Goal: Task Accomplishment & Management: Complete application form

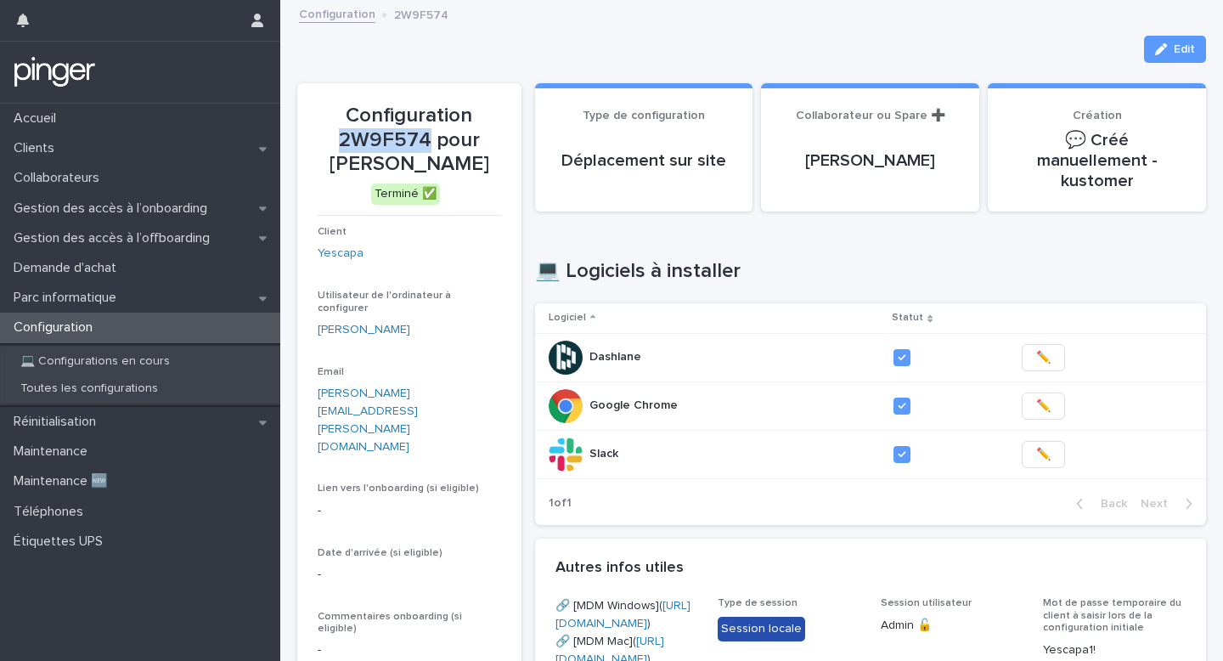
click at [359, 15] on link "Configuration" at bounding box center [337, 13] width 76 height 20
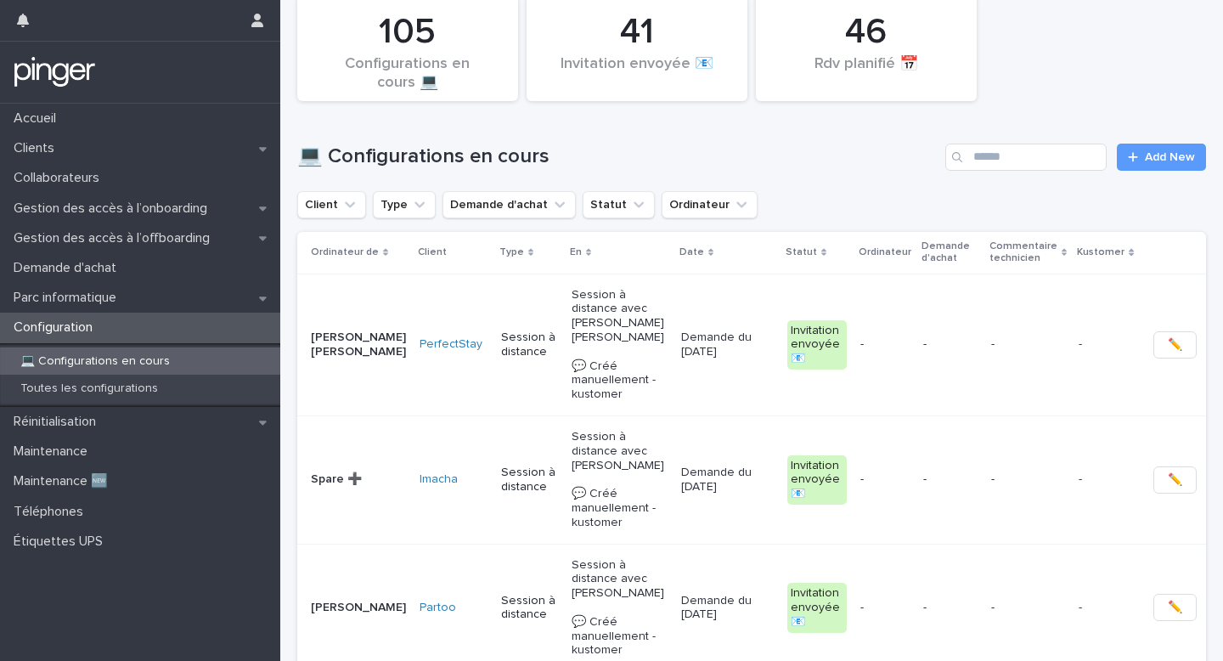
scroll to position [28, 0]
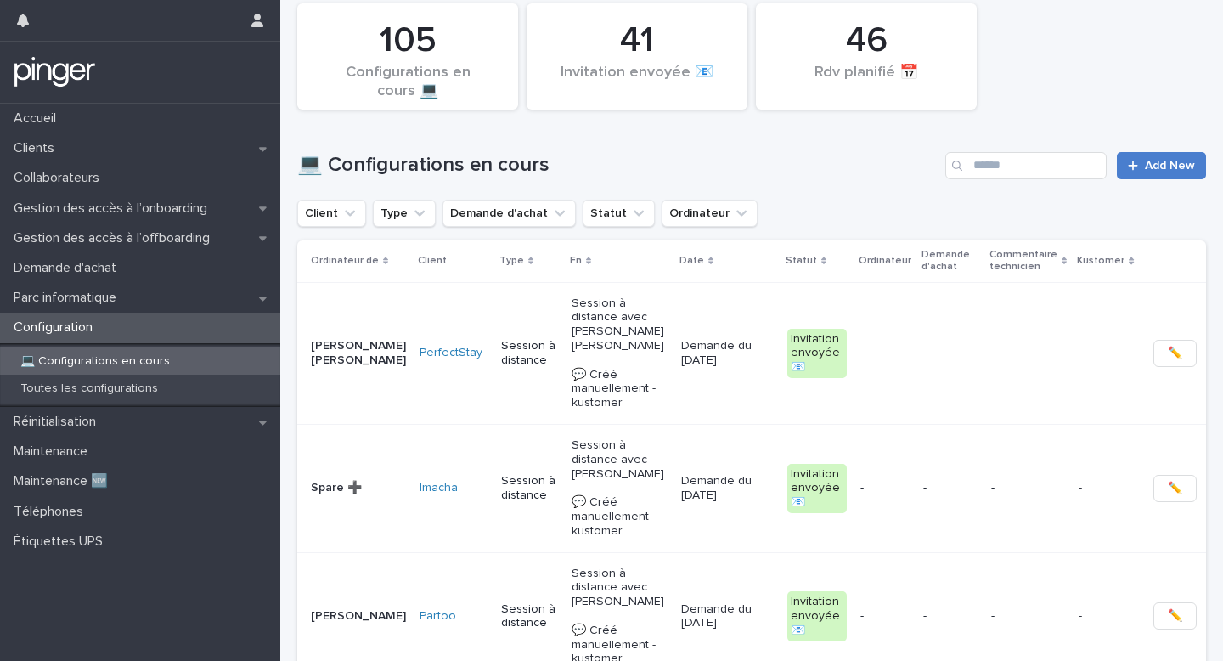
click at [1142, 172] on link "Add New" at bounding box center [1161, 165] width 89 height 27
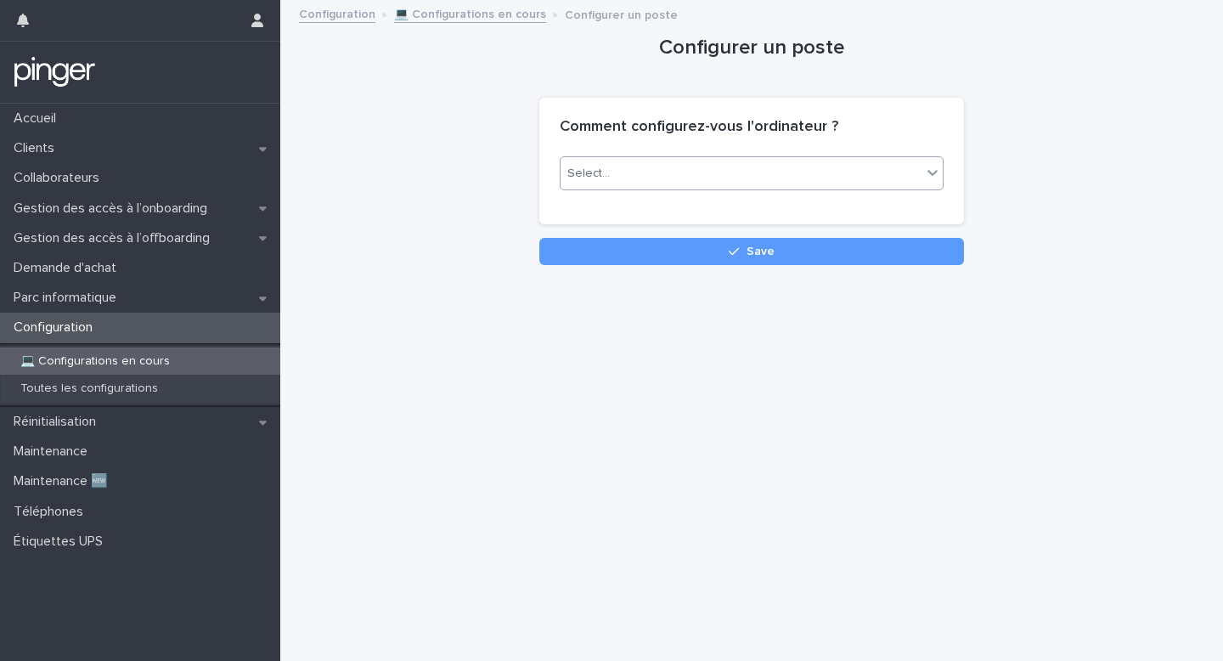
click at [876, 160] on div "Select..." at bounding box center [740, 174] width 361 height 28
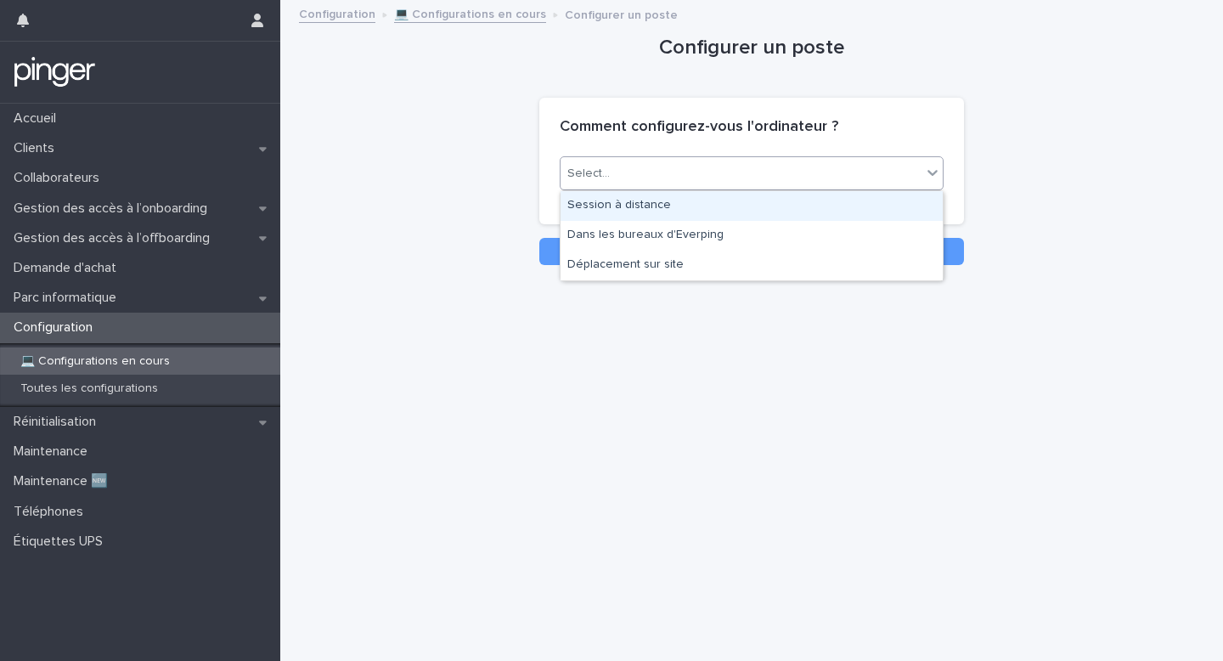
click at [830, 200] on div "Session à distance" at bounding box center [751, 206] width 382 height 30
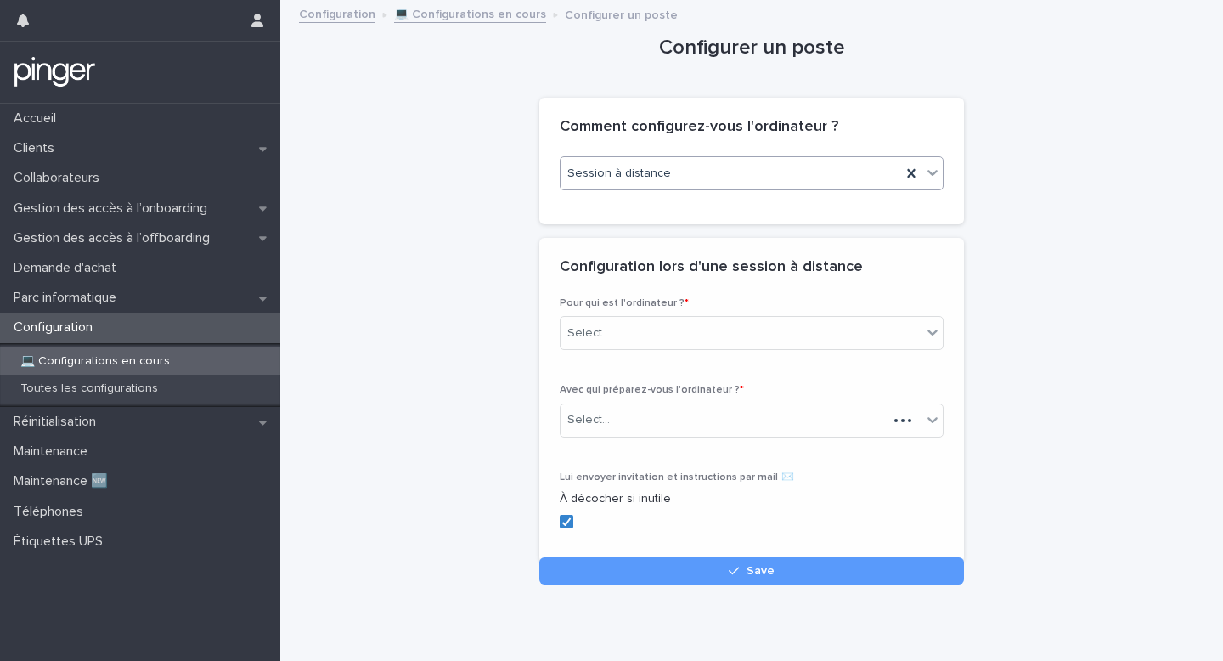
click at [828, 184] on div "Session à distance" at bounding box center [730, 174] width 341 height 28
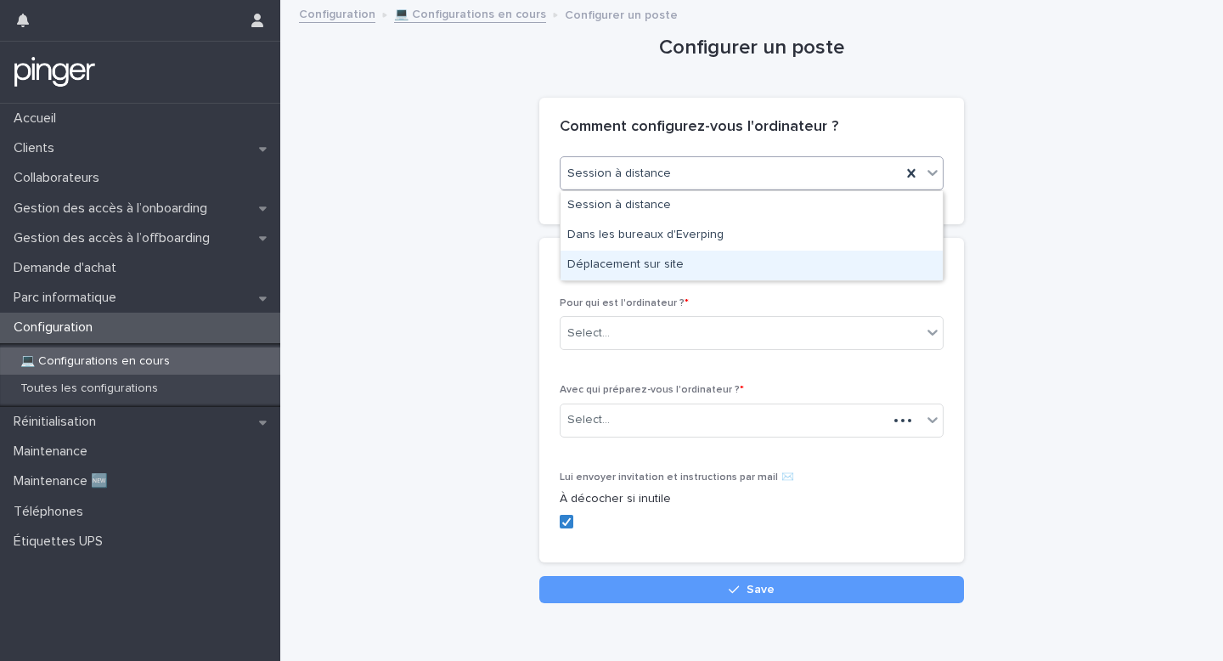
click at [791, 254] on div "Déplacement sur site" at bounding box center [751, 266] width 382 height 30
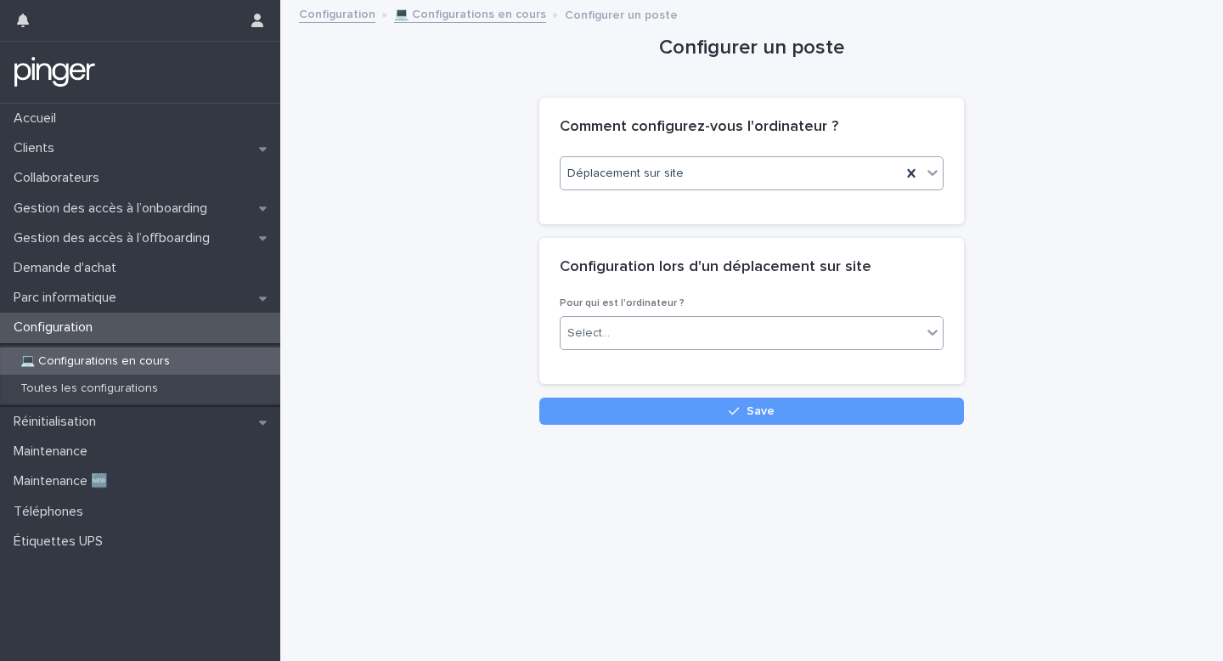
click at [714, 330] on div "Select..." at bounding box center [740, 333] width 361 height 28
click at [694, 383] on div "Spare" at bounding box center [751, 395] width 382 height 30
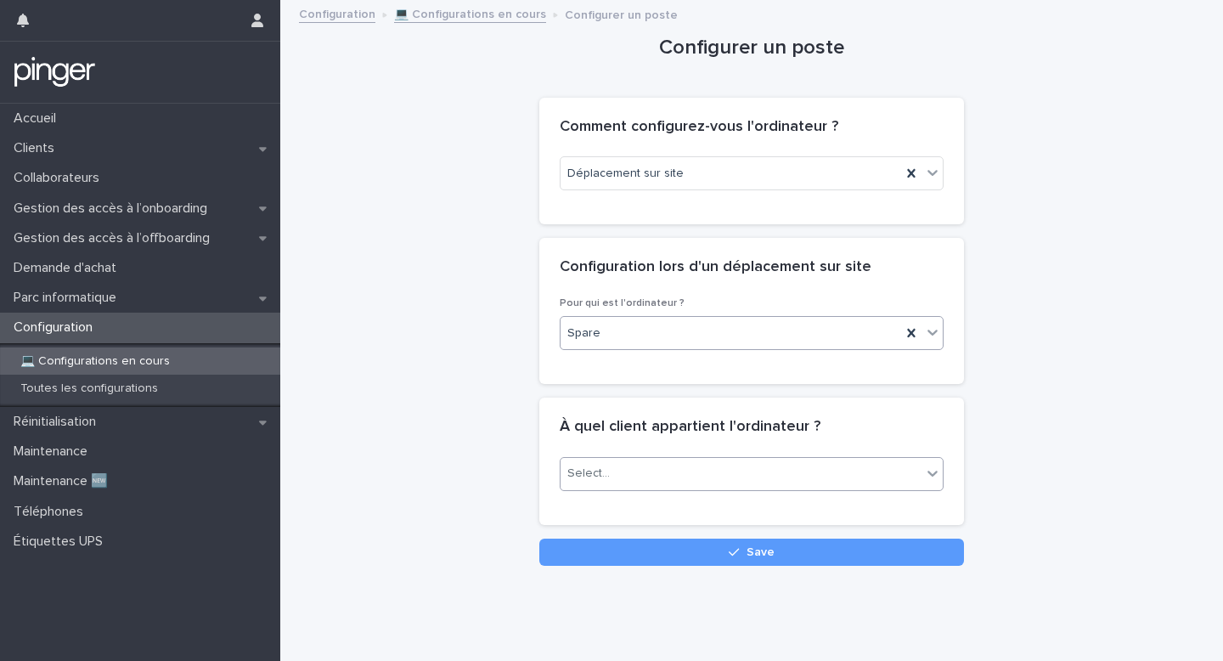
click at [664, 459] on div "Select..." at bounding box center [740, 473] width 361 height 28
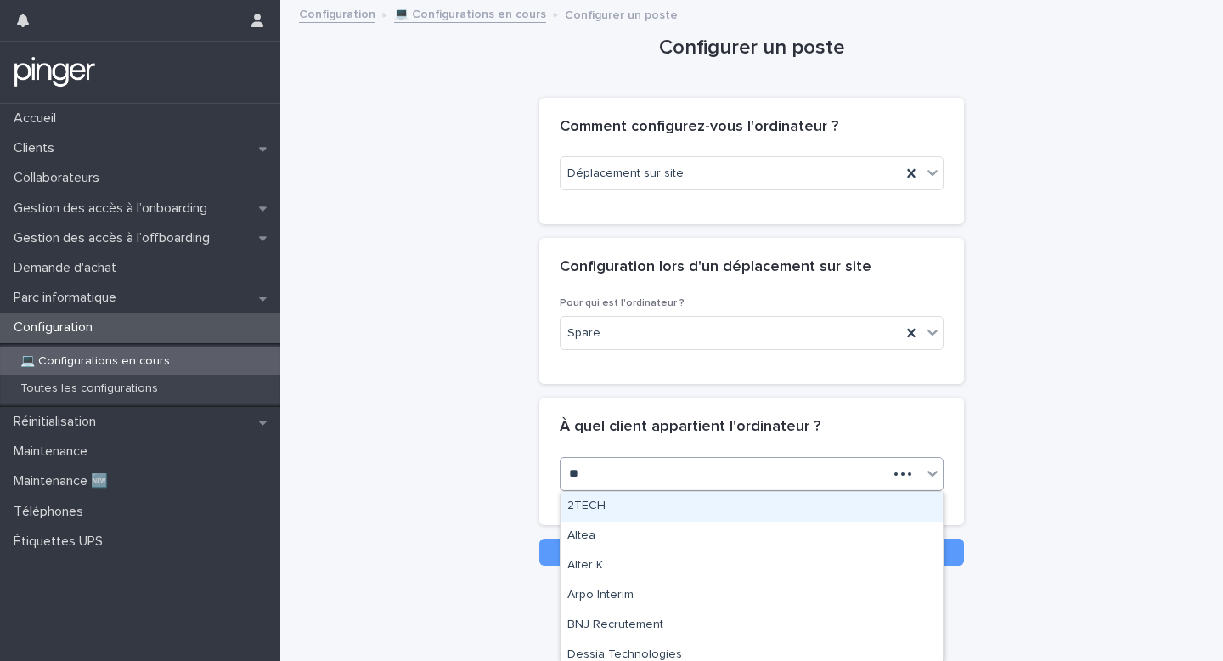
type input "*"
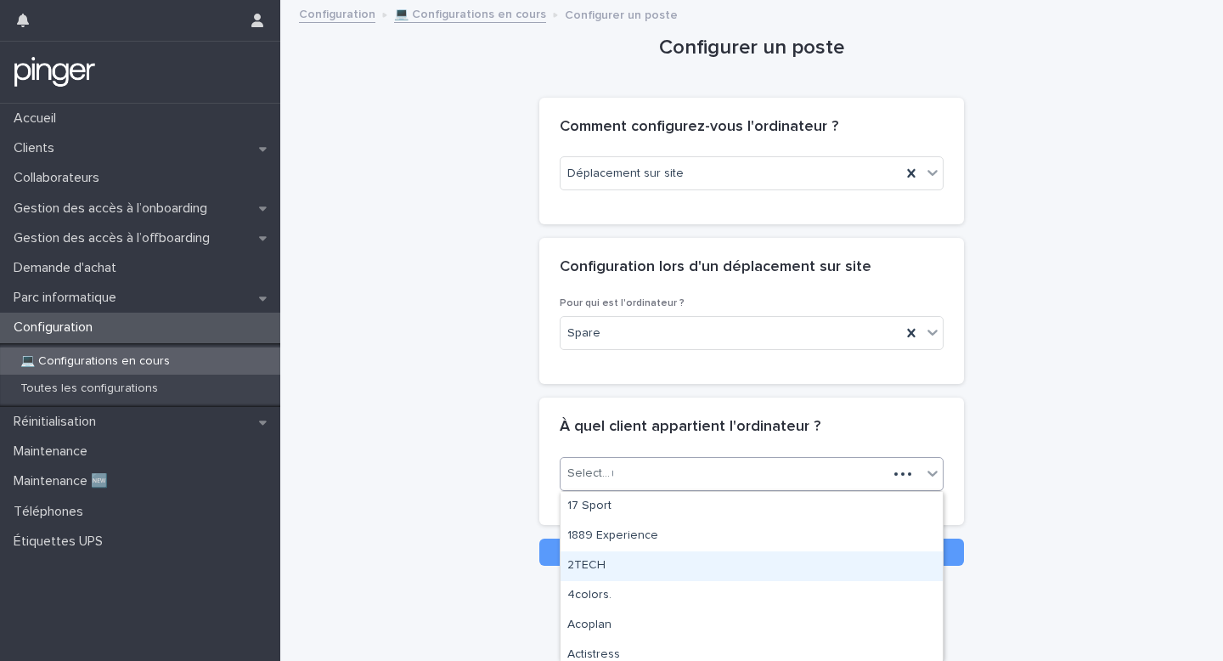
type input "***"
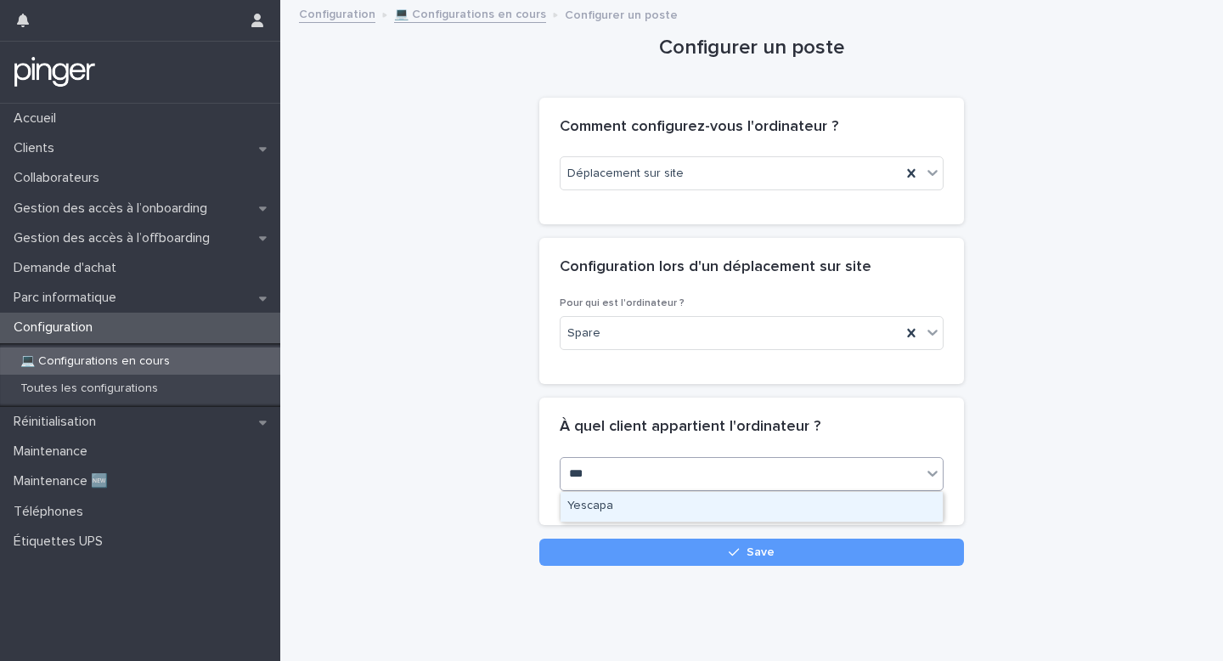
click at [636, 504] on div "Yescapa" at bounding box center [751, 507] width 382 height 30
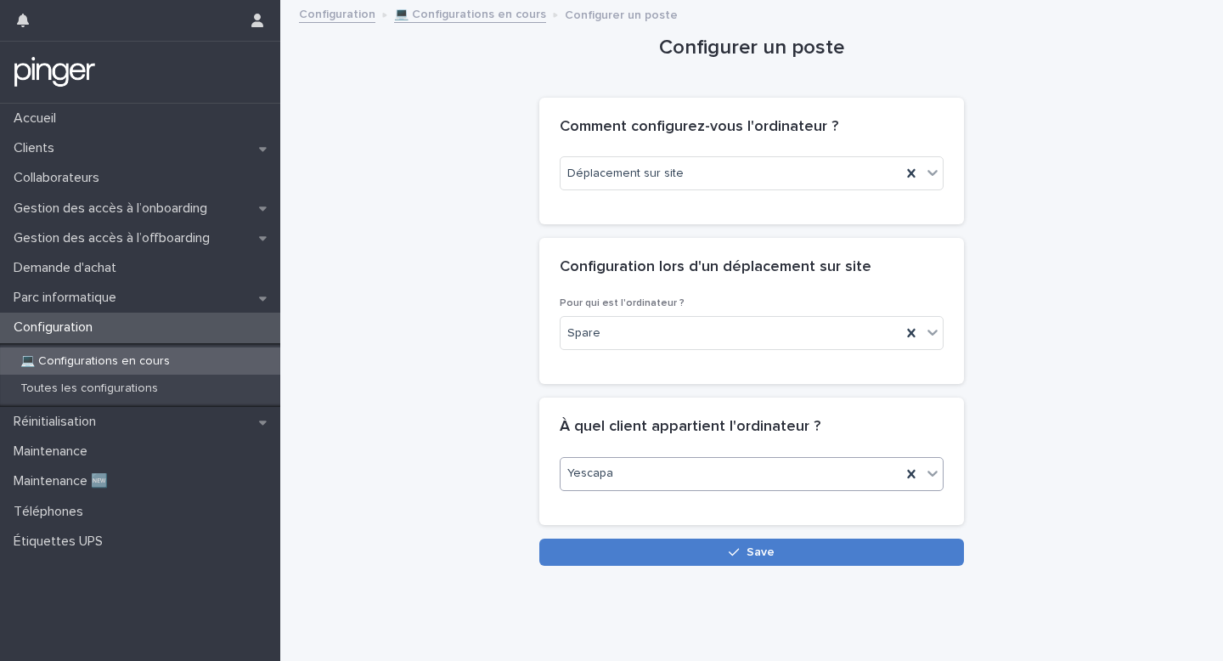
click at [656, 552] on button "Save" at bounding box center [751, 551] width 425 height 27
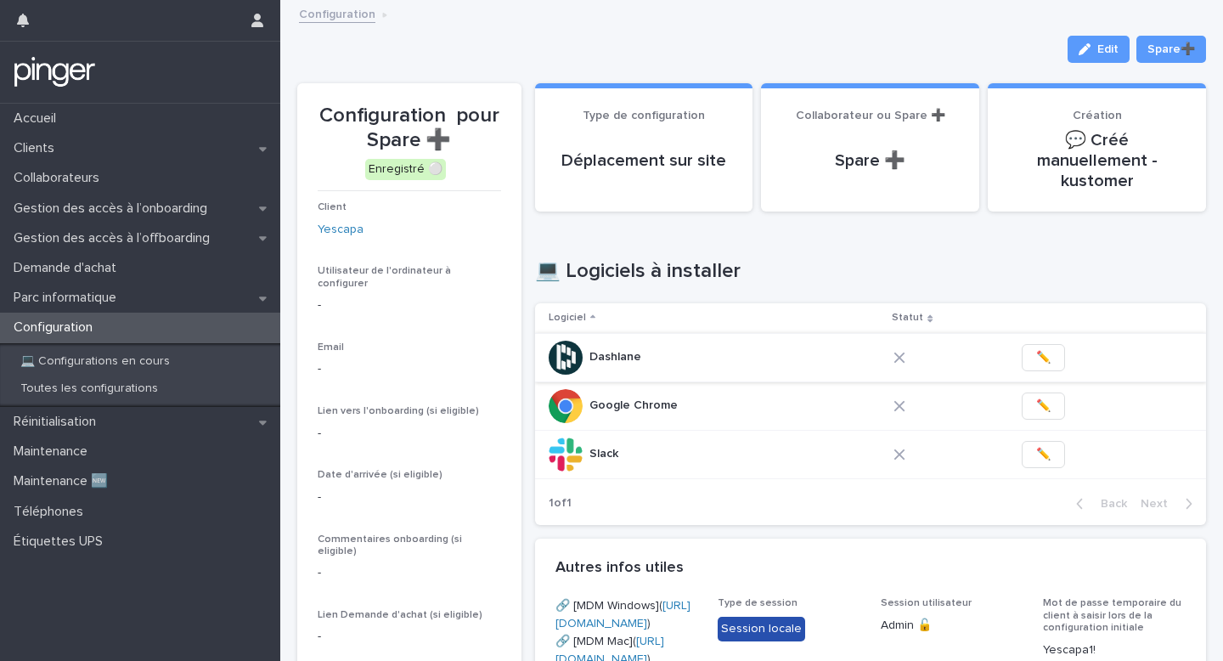
click at [1041, 349] on span "✏️" at bounding box center [1043, 357] width 14 height 17
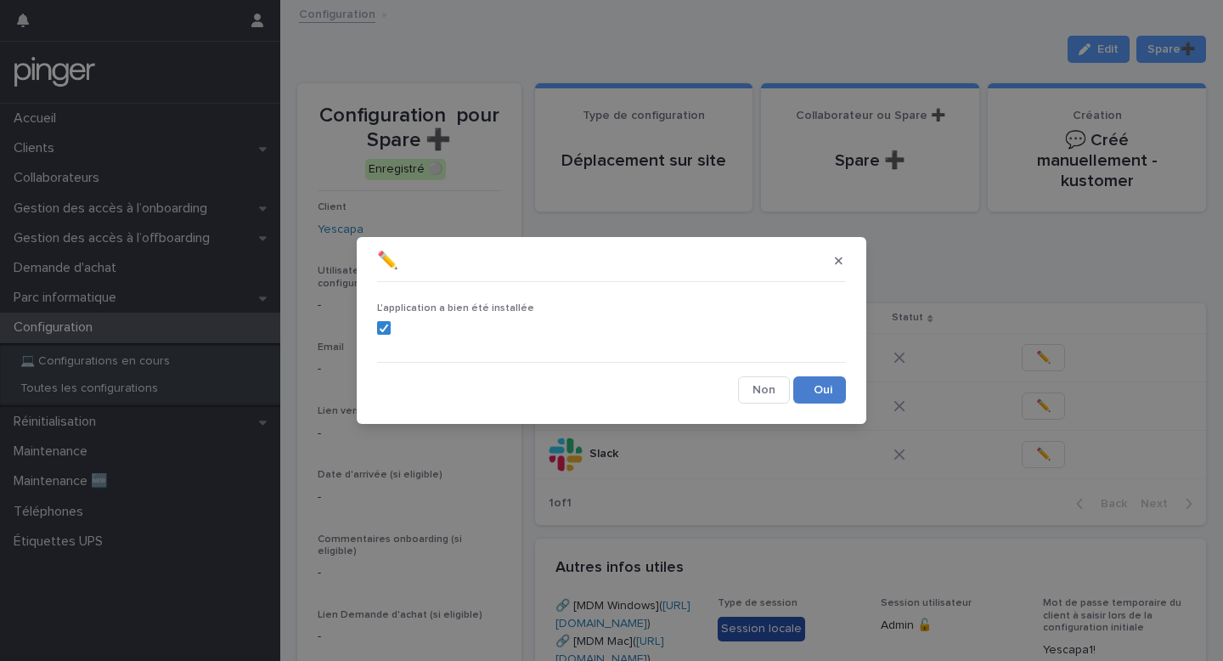
click at [831, 396] on button "Save" at bounding box center [819, 389] width 53 height 27
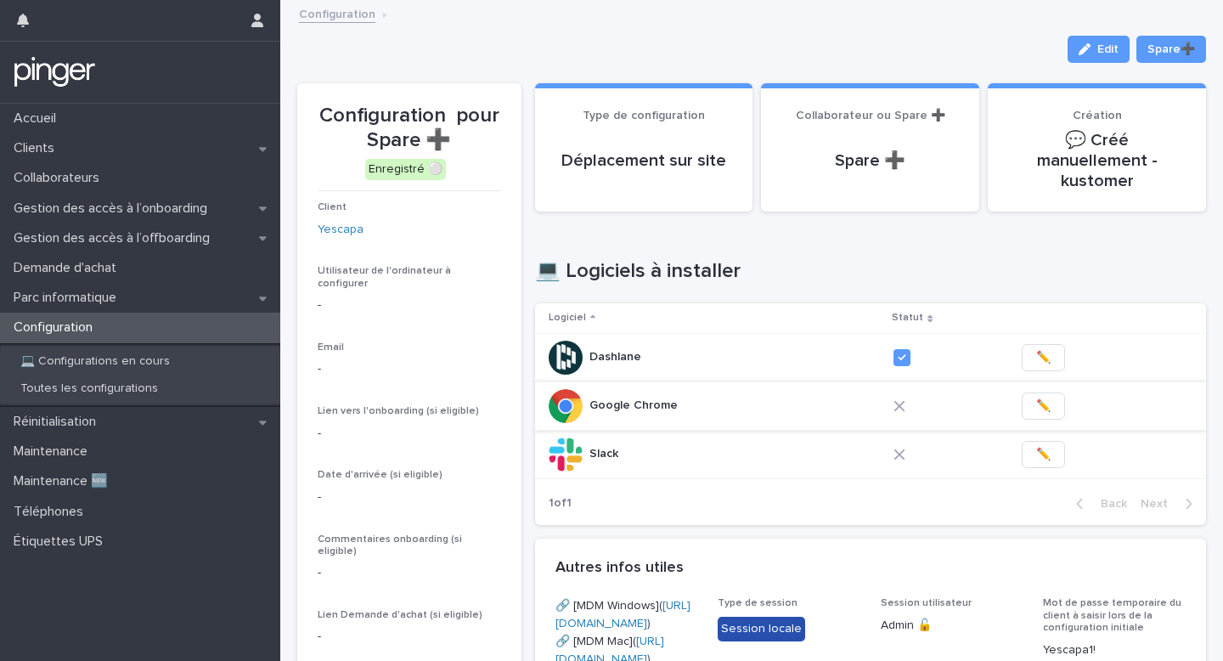
click at [1041, 397] on span "✏️" at bounding box center [1043, 405] width 14 height 17
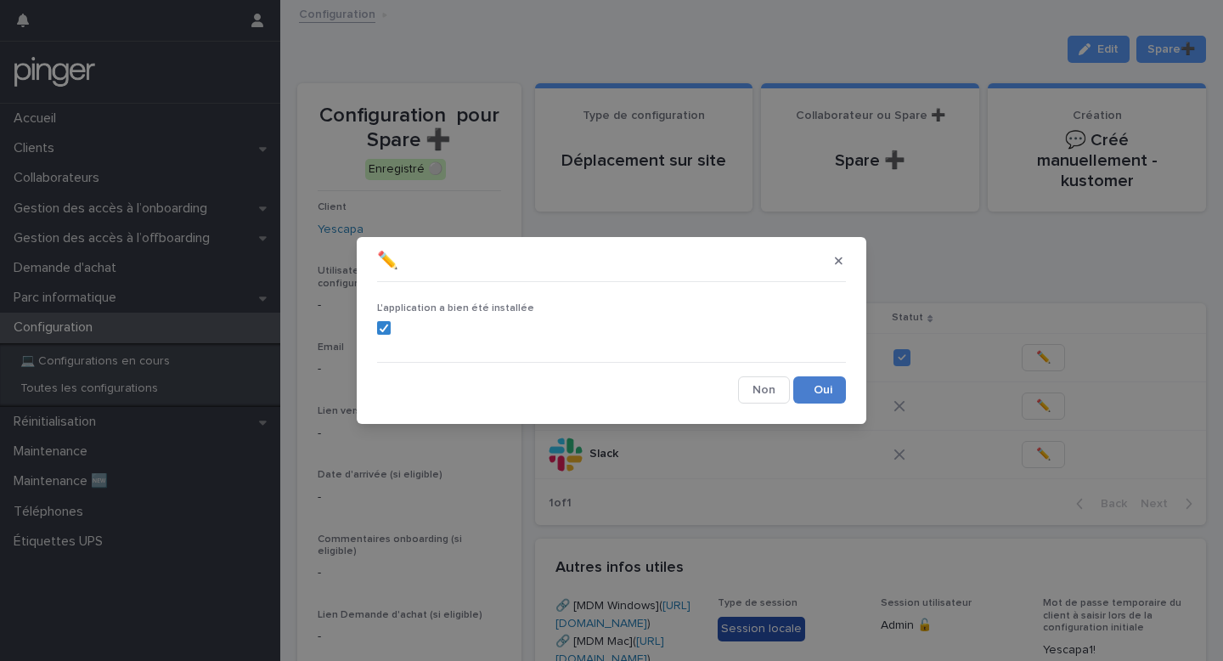
click at [817, 388] on button "Save" at bounding box center [819, 389] width 53 height 27
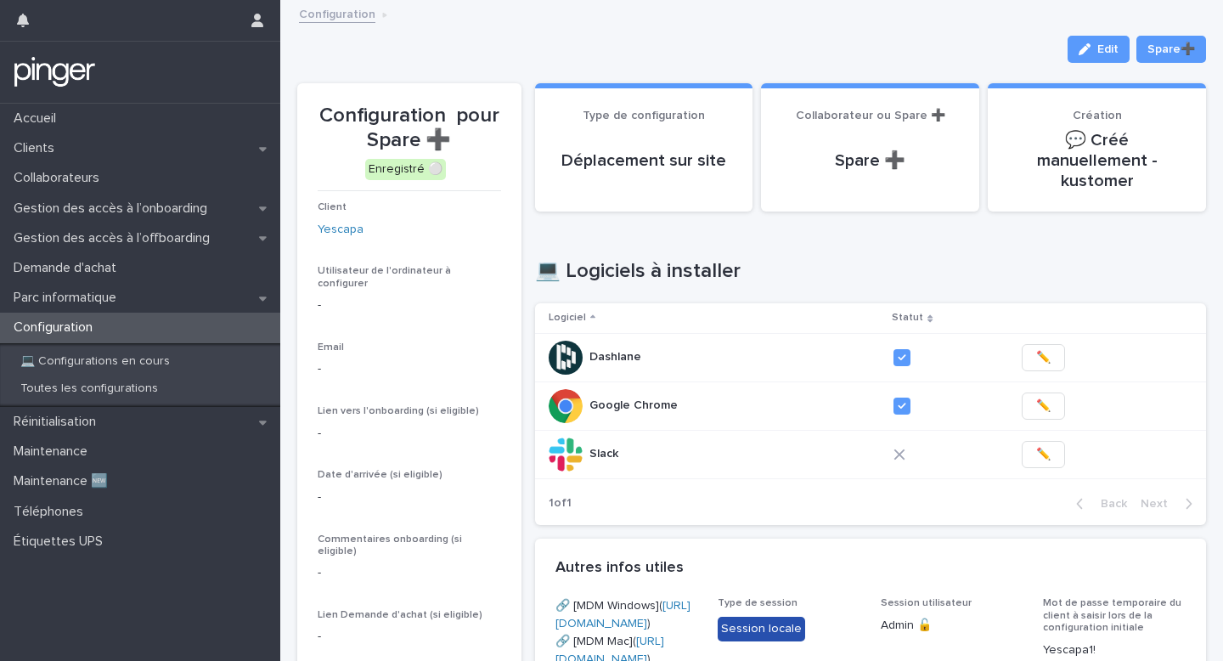
click at [1045, 446] on span "✏️" at bounding box center [1043, 454] width 14 height 17
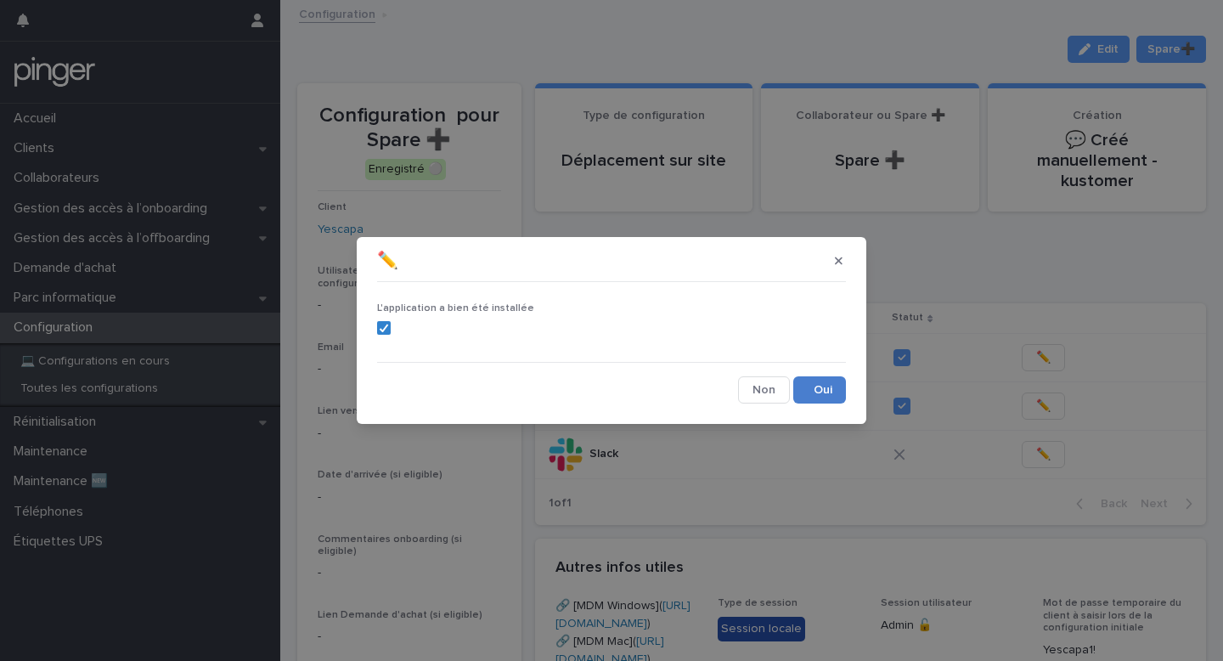
click at [832, 395] on button "Save" at bounding box center [819, 389] width 53 height 27
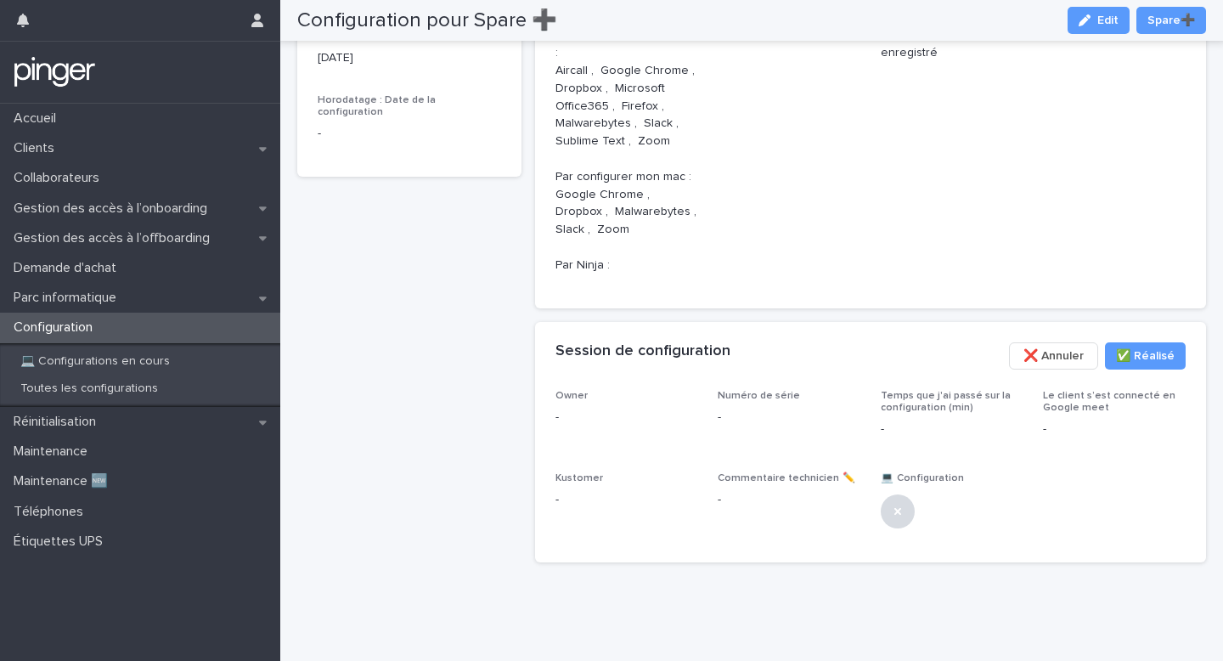
scroll to position [784, 0]
click at [1093, 28] on button "Edit" at bounding box center [1098, 20] width 62 height 27
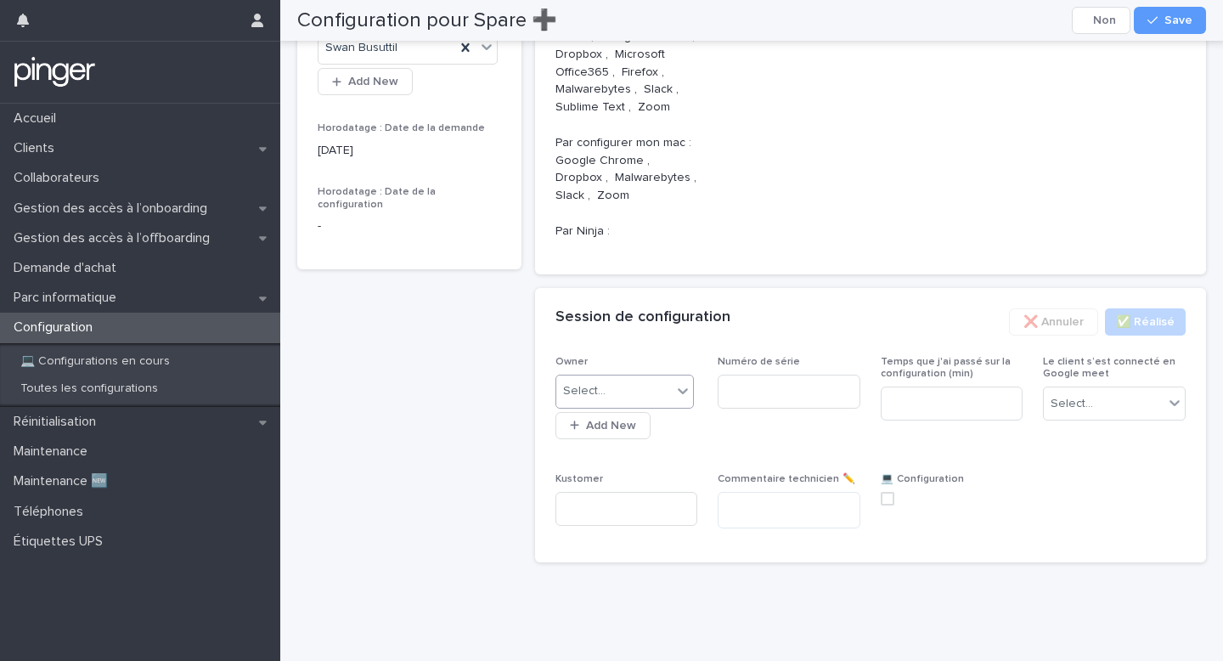
click at [639, 405] on div "Select..." at bounding box center [614, 391] width 116 height 28
type input "****"
click at [814, 408] on input at bounding box center [789, 392] width 143 height 34
paste input "**********"
type input "**********"
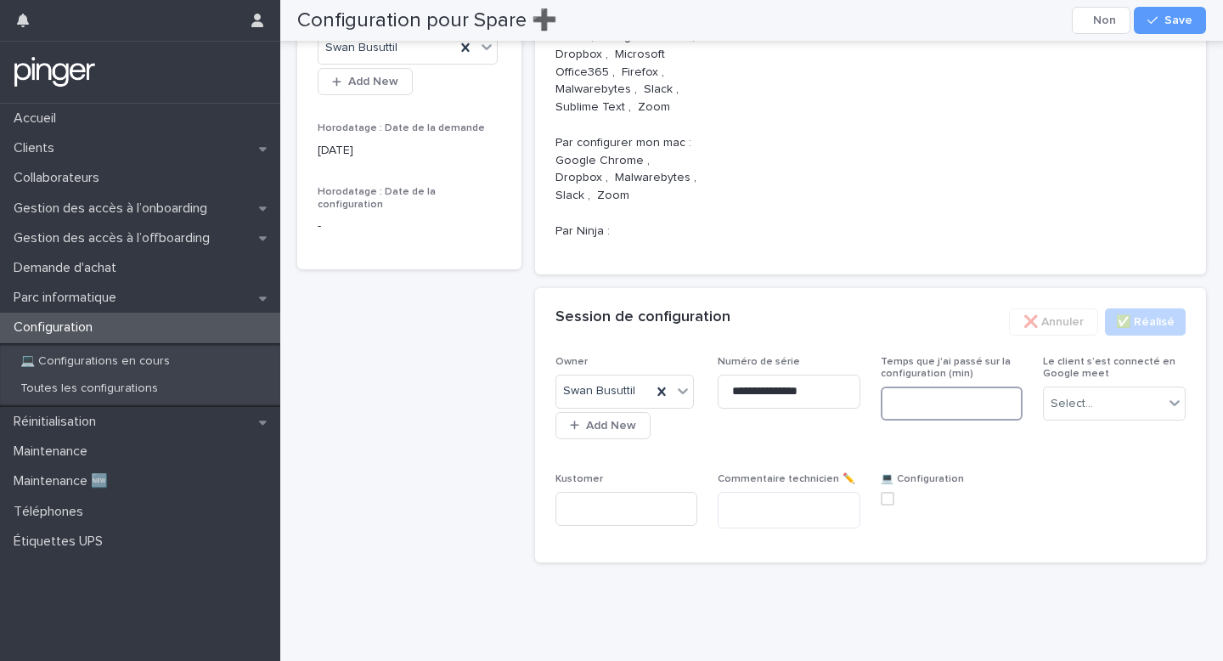
click at [957, 420] on input at bounding box center [952, 403] width 143 height 34
type input "**"
click at [1057, 413] on div "Select..." at bounding box center [1071, 404] width 42 height 18
click at [1067, 534] on span "Non" at bounding box center [1065, 542] width 30 height 19
click at [891, 505] on span at bounding box center [888, 499] width 14 height 14
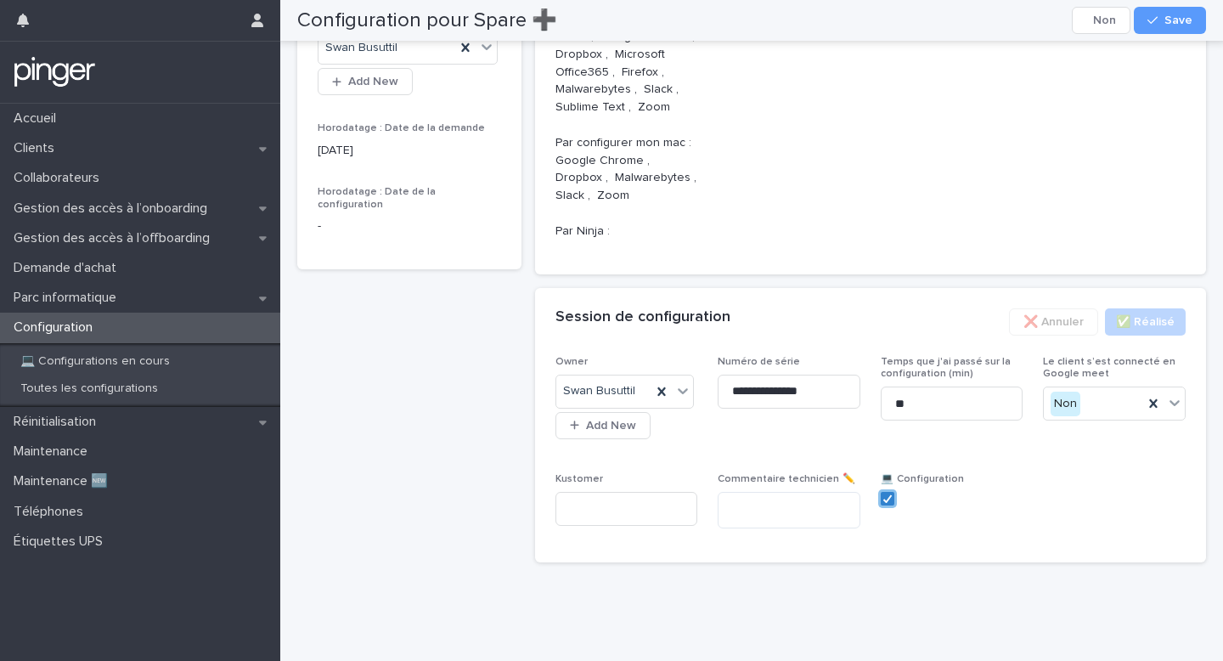
scroll to position [861, 0]
click at [1185, 28] on button "Save" at bounding box center [1170, 20] width 72 height 27
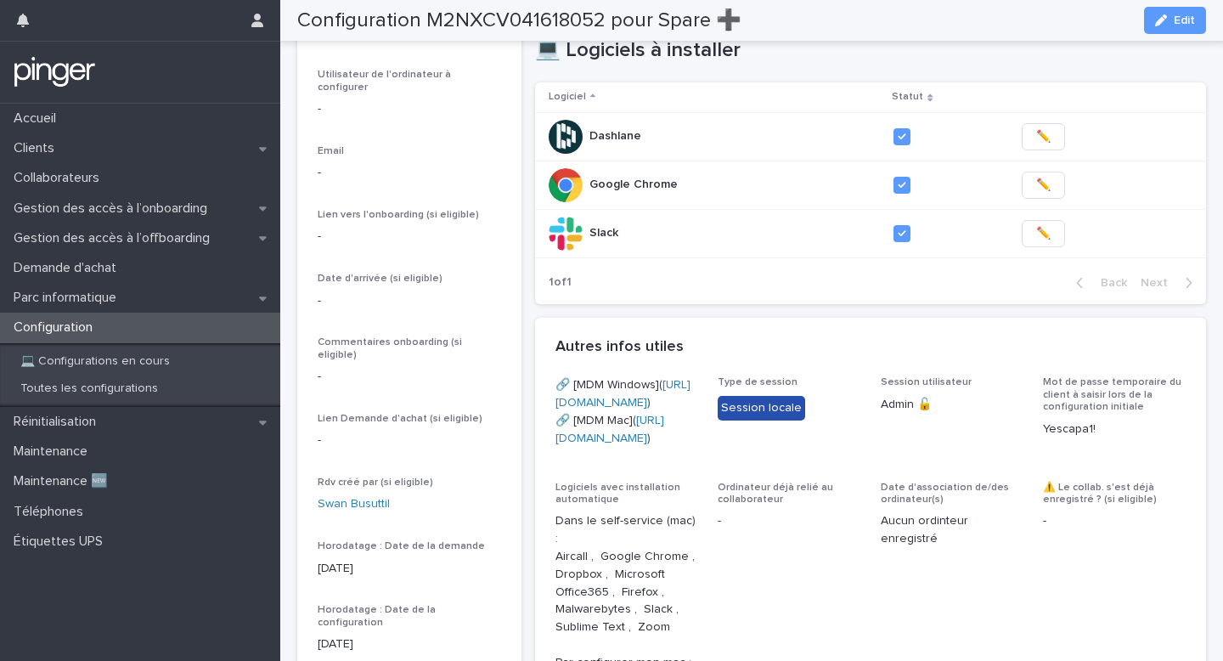
scroll to position [0, 0]
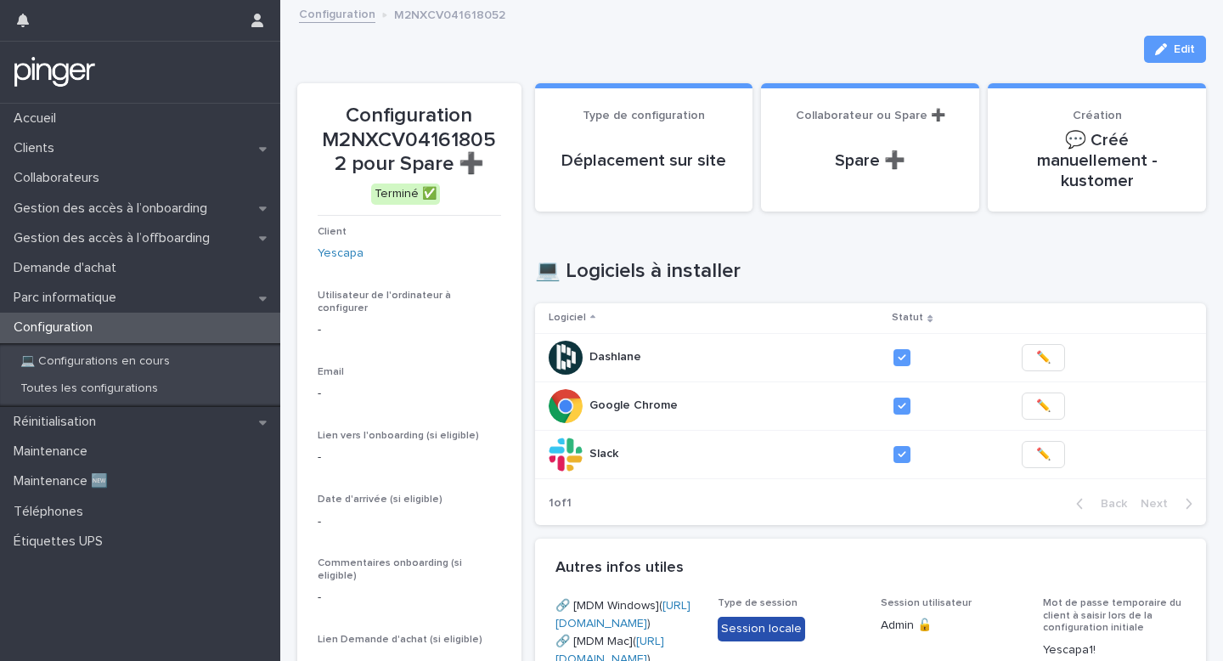
click at [437, 143] on p "Configuration M2NXCV041618052 pour Spare ➕" at bounding box center [409, 140] width 183 height 73
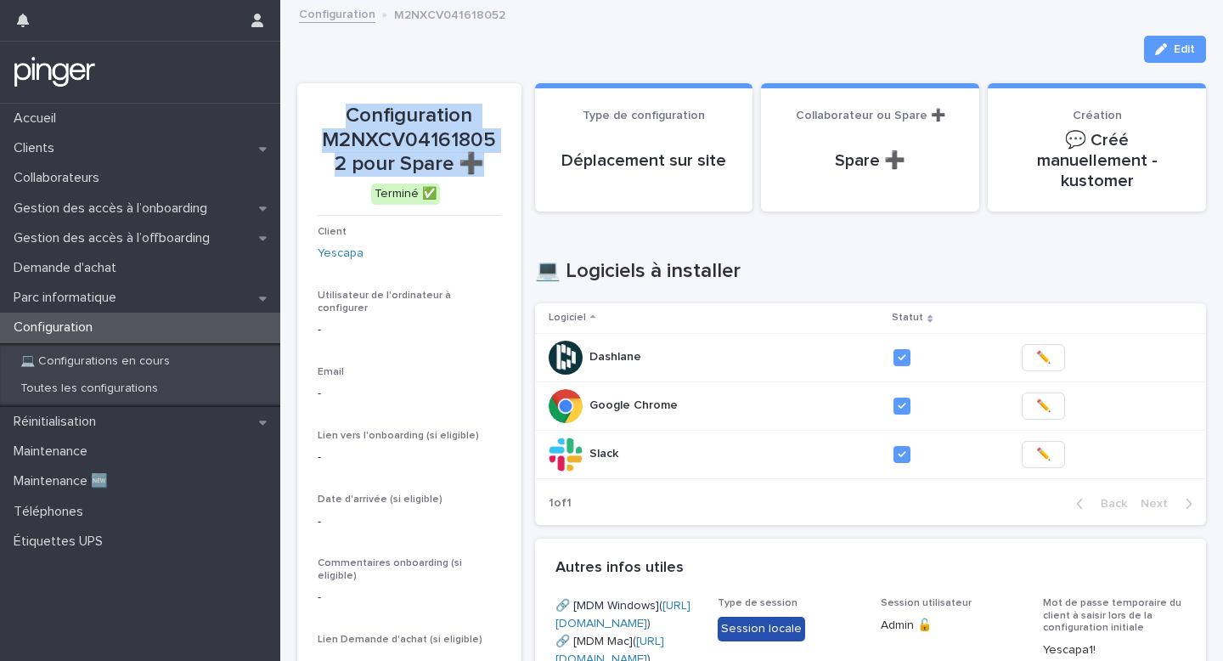
click at [437, 143] on p "Configuration M2NXCV041618052 pour Spare ➕" at bounding box center [409, 140] width 183 height 73
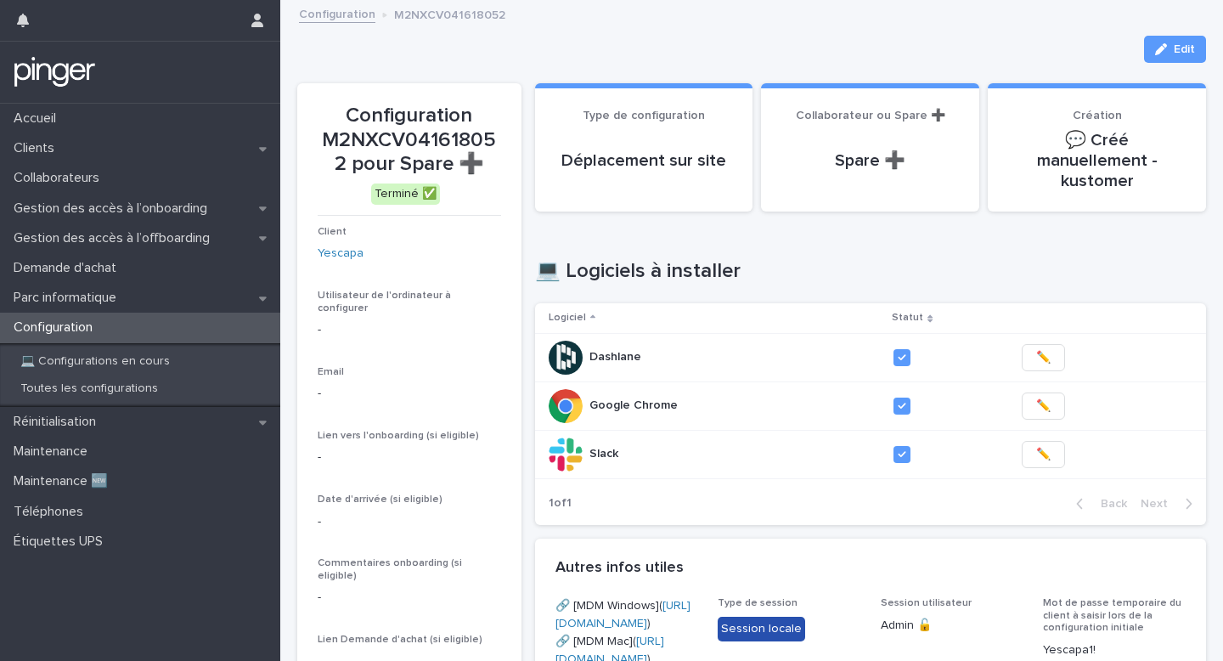
click at [437, 143] on p "Configuration M2NXCV041618052 pour Spare ➕" at bounding box center [409, 140] width 183 height 73
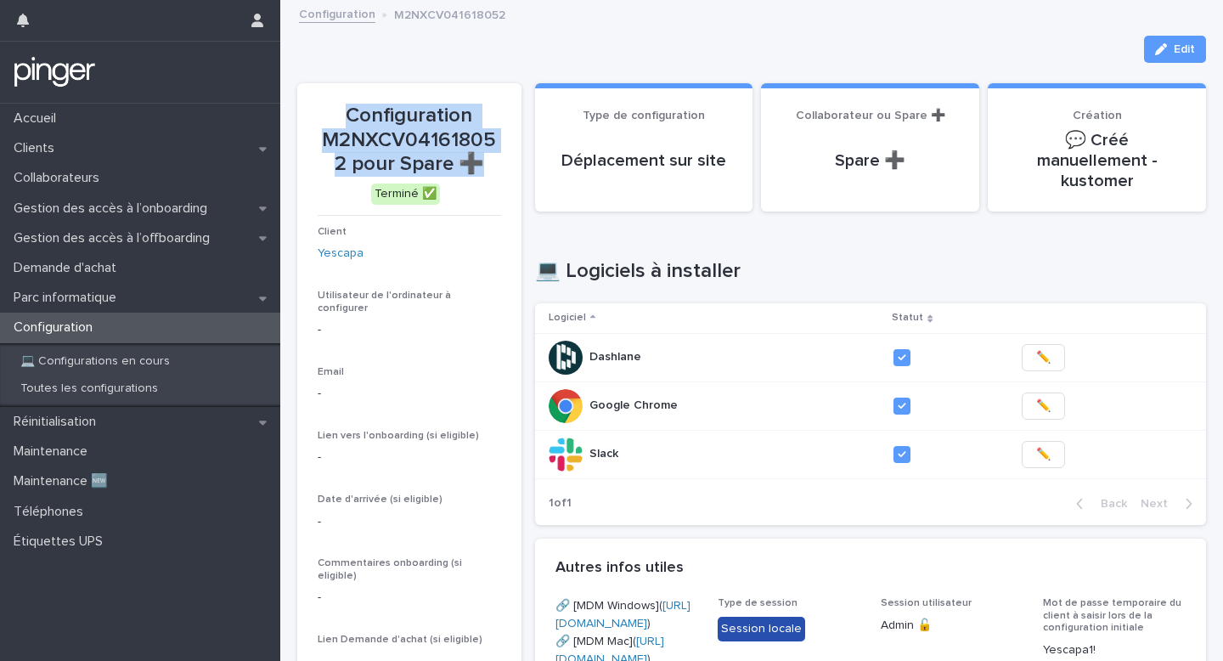
click at [437, 143] on p "Configuration M2NXCV041618052 pour Spare ➕" at bounding box center [409, 140] width 183 height 73
click at [429, 166] on p "Configuration M2NXCV041618052 pour Spare ➕" at bounding box center [409, 140] width 183 height 73
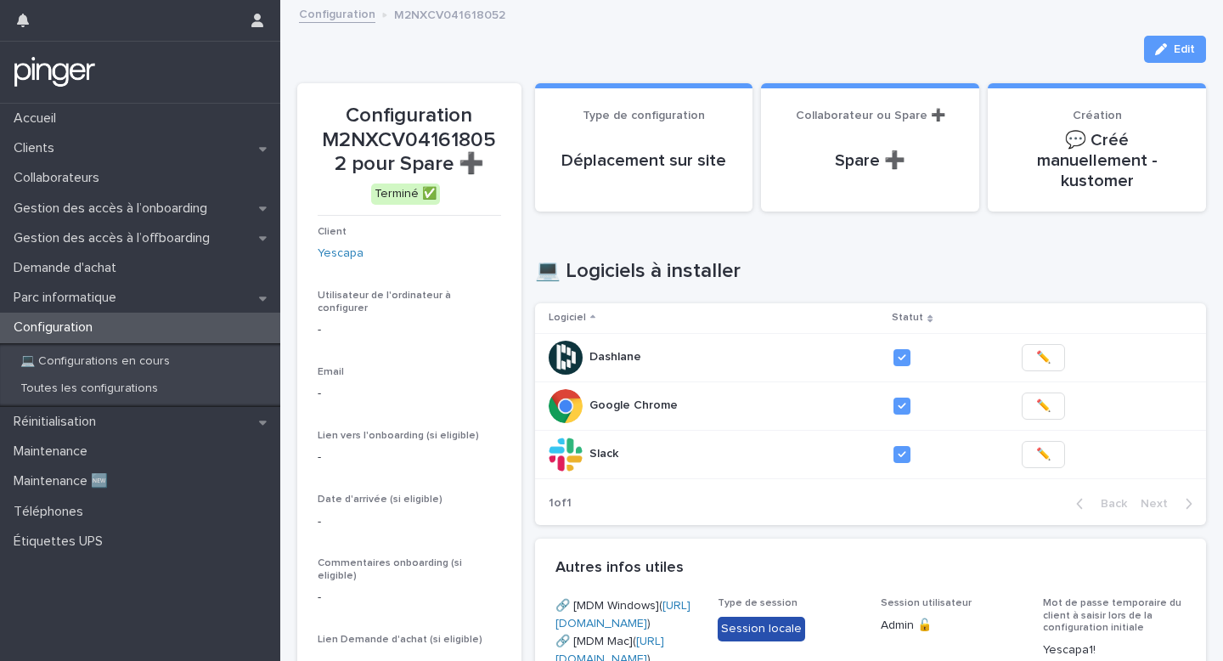
click at [442, 146] on p "Configuration M2NXCV041618052 pour Spare ➕" at bounding box center [409, 140] width 183 height 73
copy p "M2NXCV041618052"
click at [356, 14] on link "Configuration" at bounding box center [337, 13] width 76 height 20
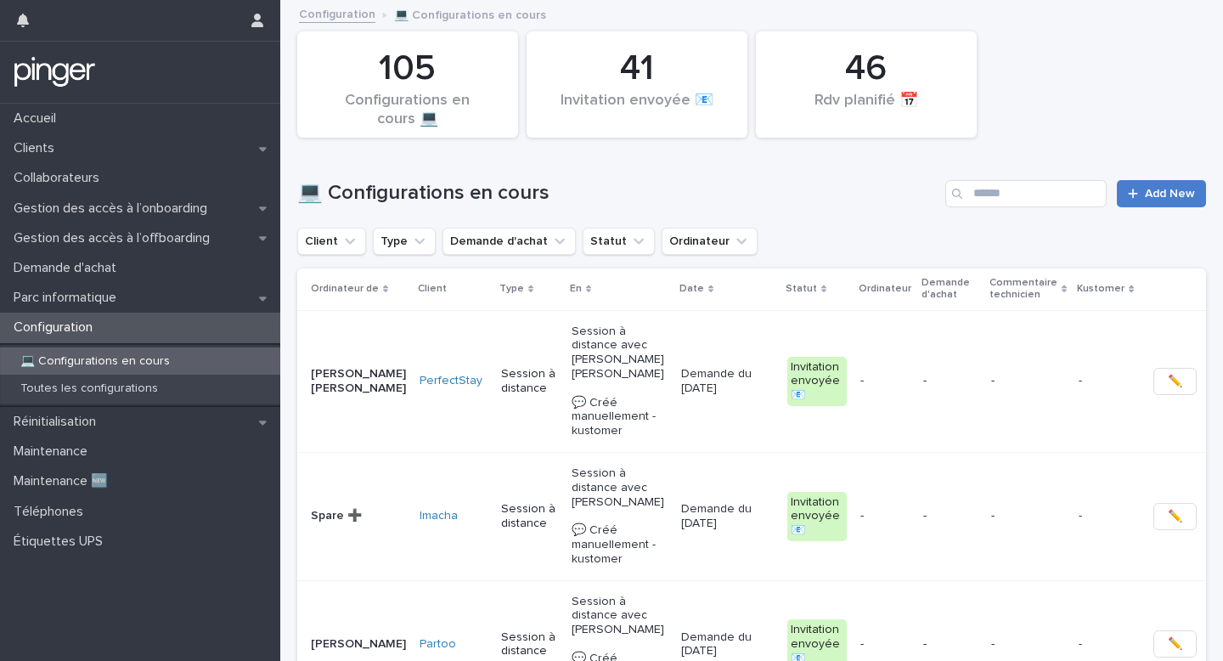
click at [1138, 189] on icon at bounding box center [1133, 194] width 10 height 12
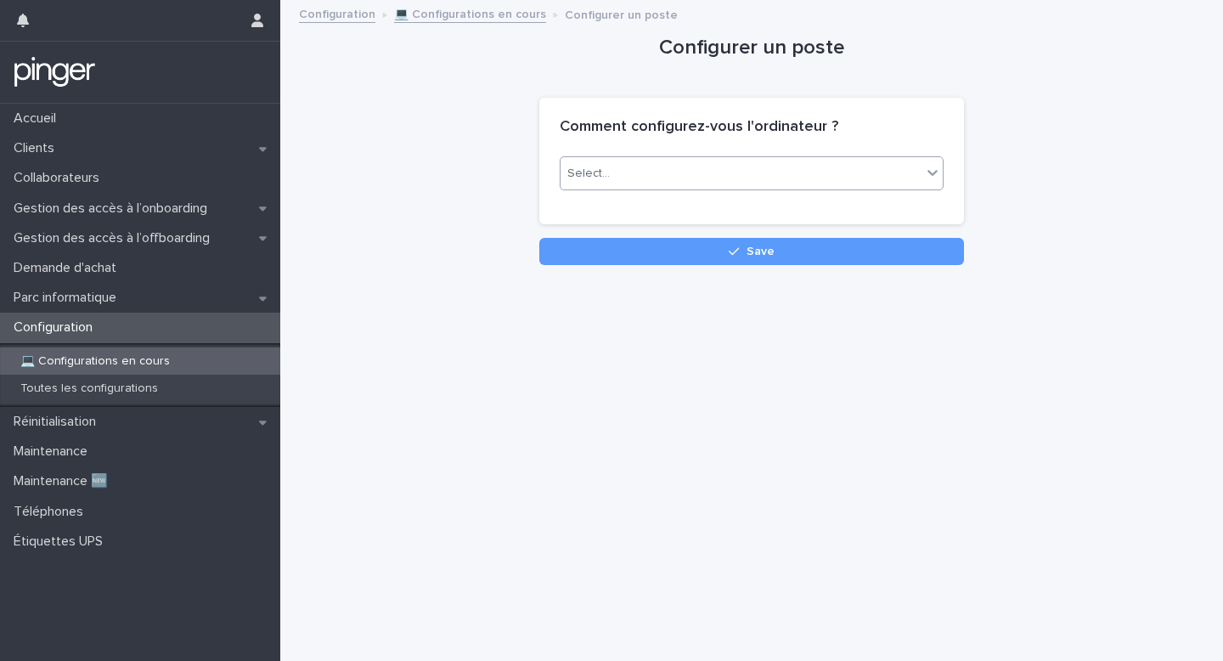
click at [904, 172] on div "Select..." at bounding box center [740, 174] width 361 height 28
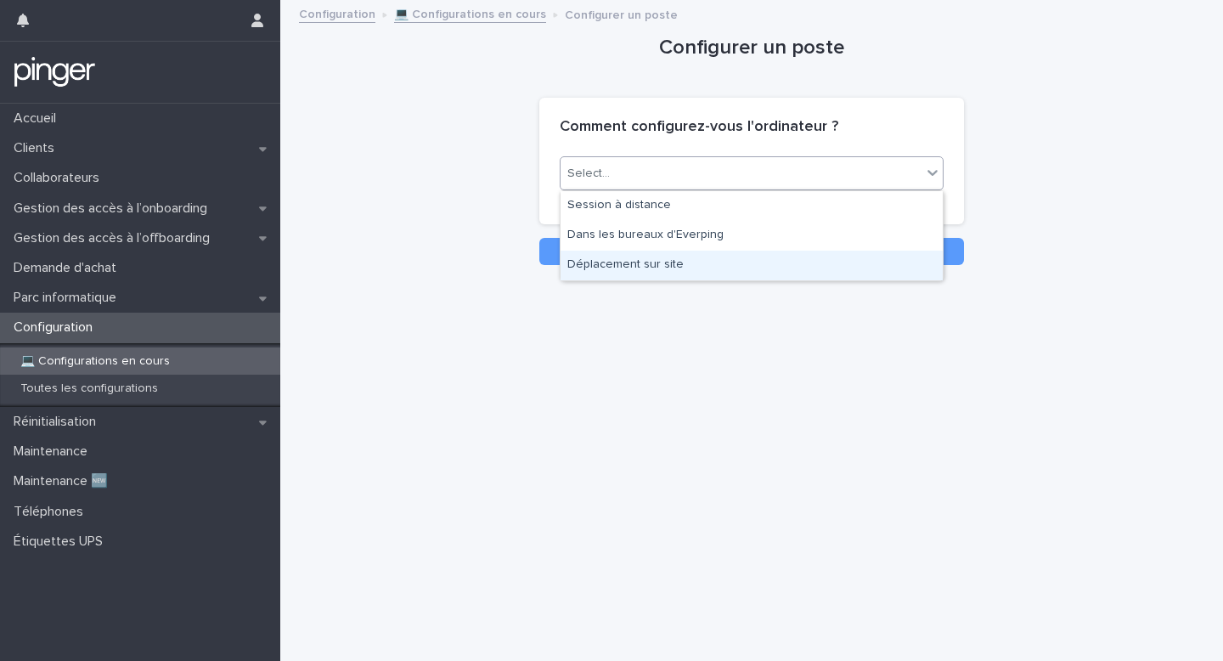
click at [734, 251] on div "Déplacement sur site" at bounding box center [751, 266] width 382 height 30
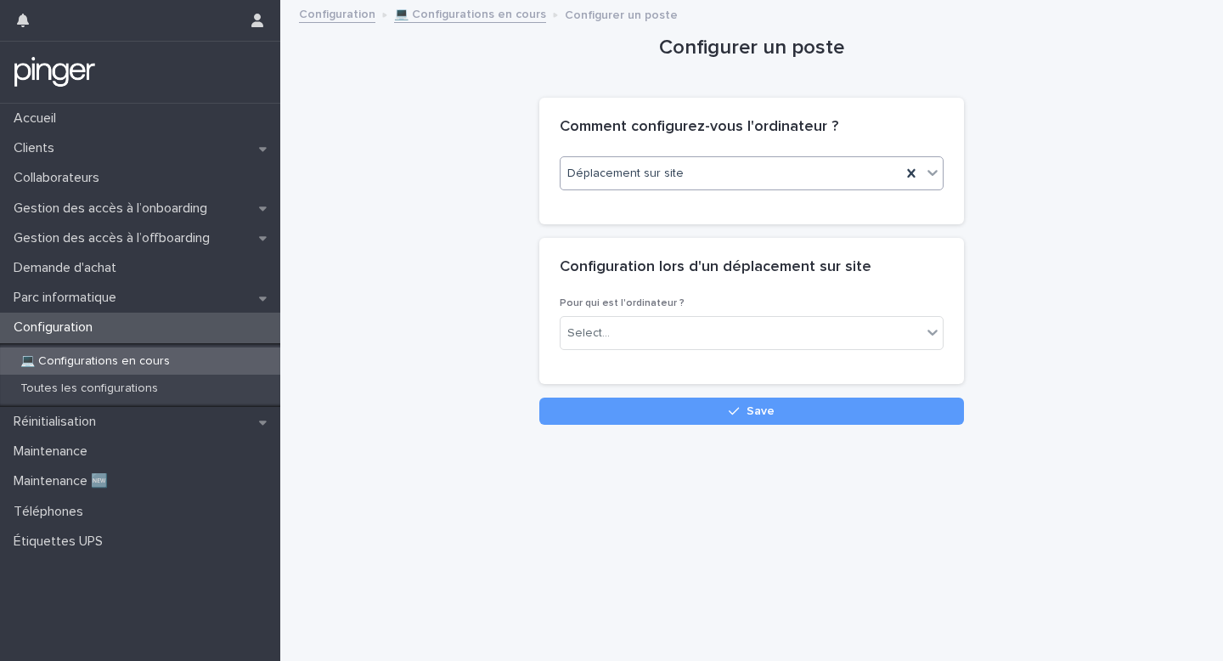
click at [684, 310] on div "Pour qui est l'ordinateur ? Select..." at bounding box center [752, 330] width 384 height 66
click at [679, 329] on div "Select..." at bounding box center [740, 333] width 361 height 28
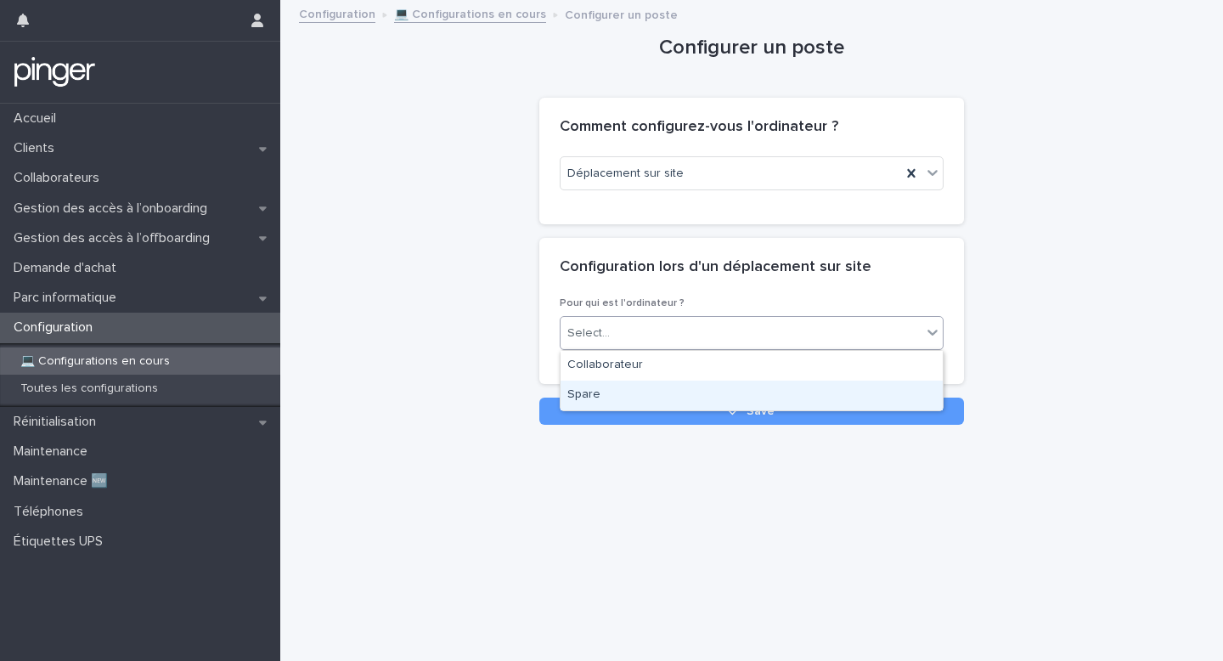
click at [673, 385] on div "Spare" at bounding box center [751, 395] width 382 height 30
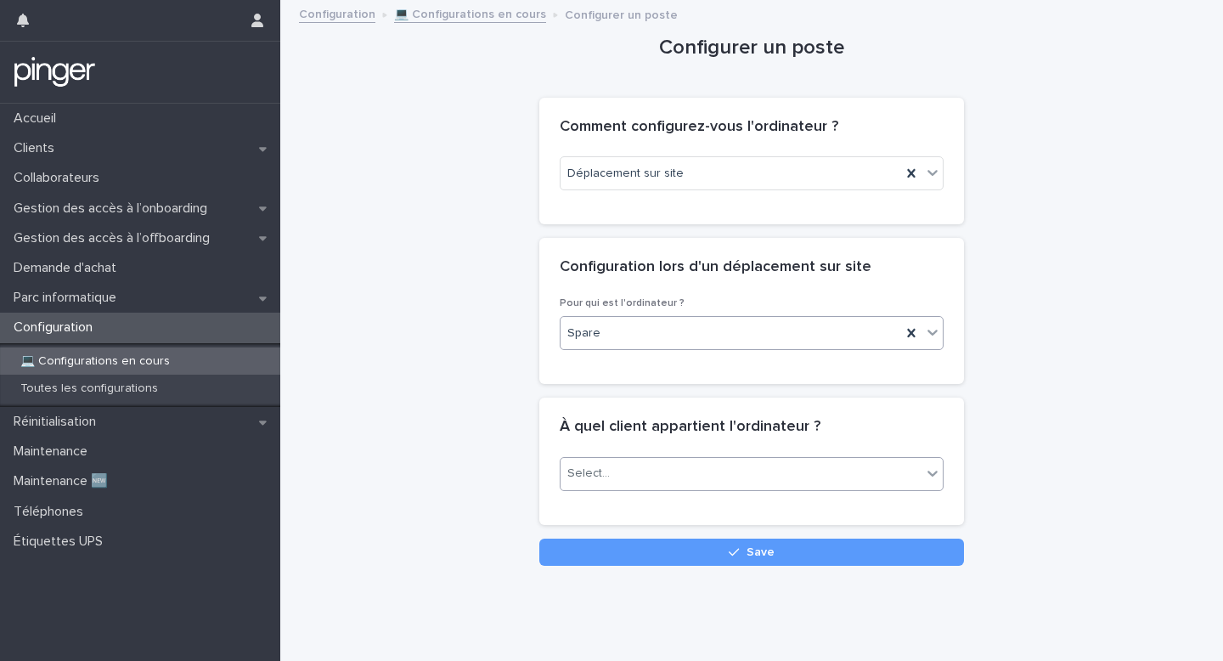
click at [644, 467] on div "Select..." at bounding box center [740, 473] width 361 height 28
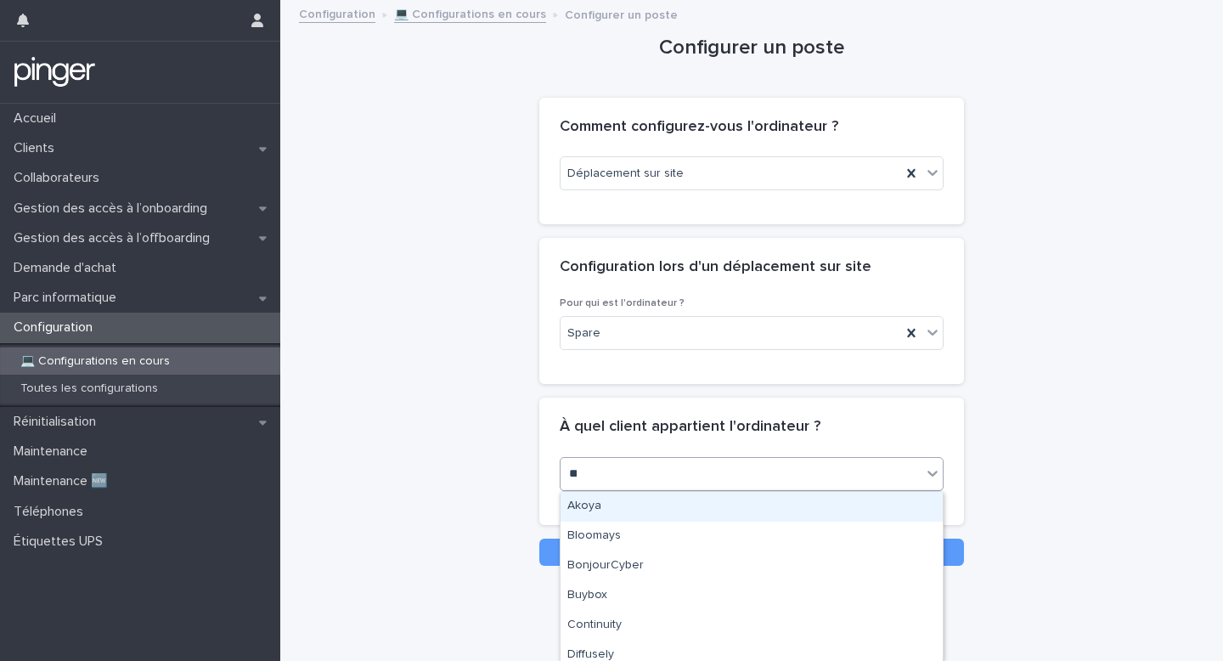
type input "***"
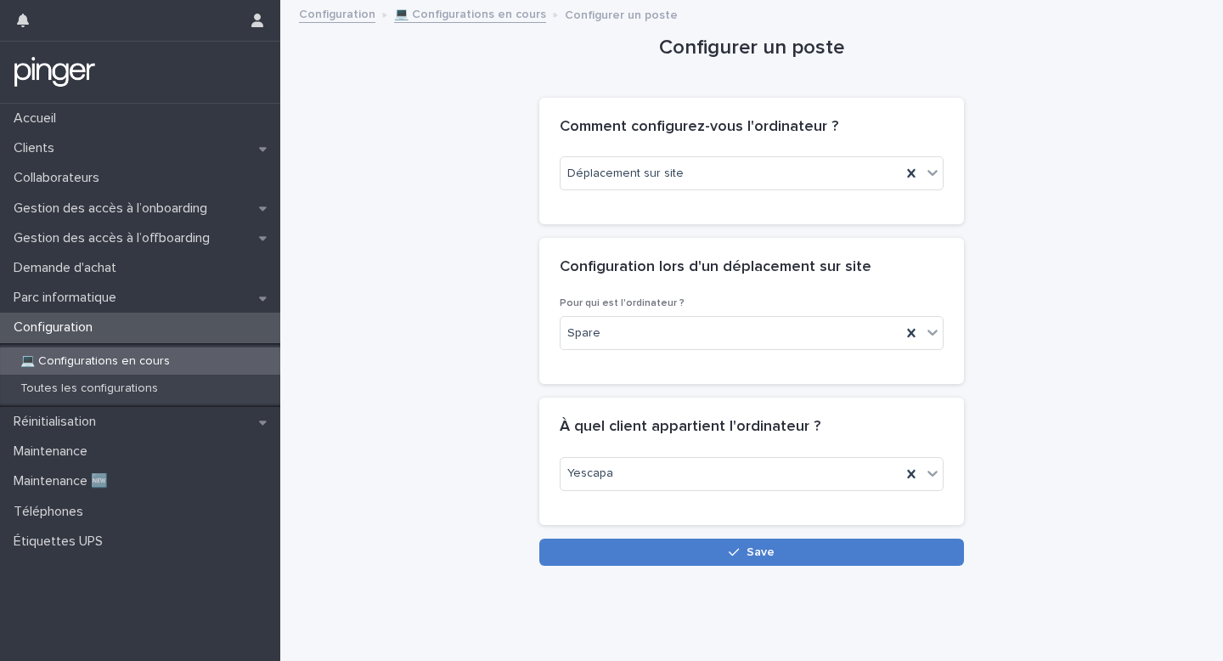
click at [679, 563] on button "Save" at bounding box center [751, 551] width 425 height 27
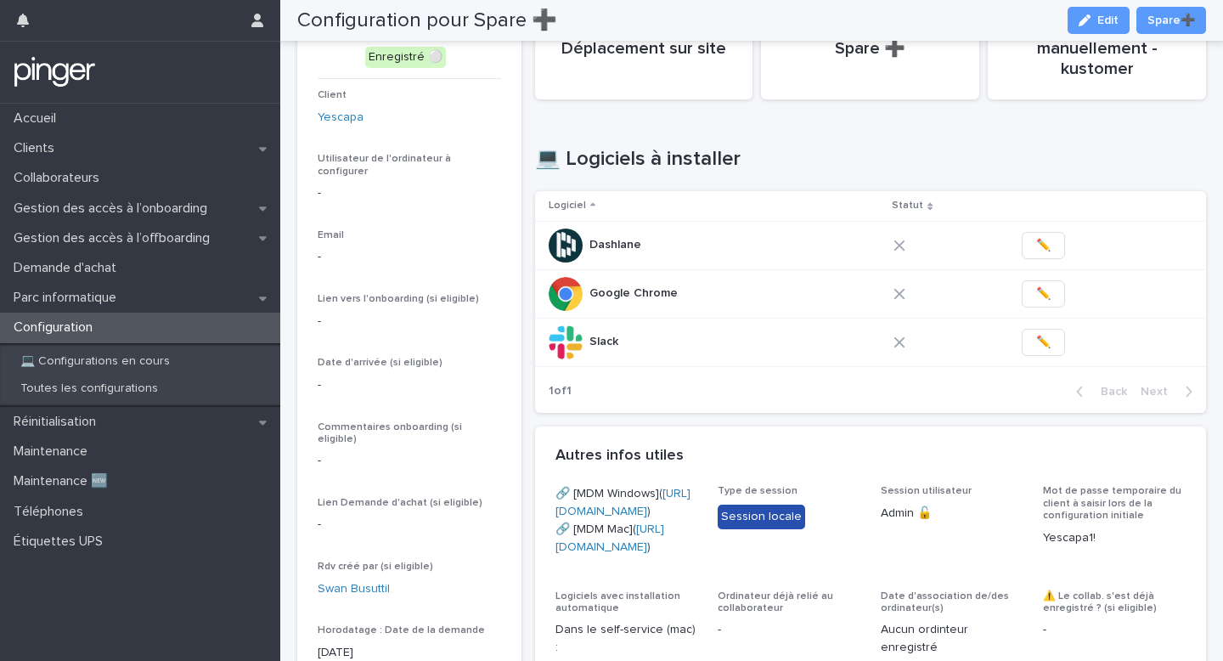
scroll to position [209, 0]
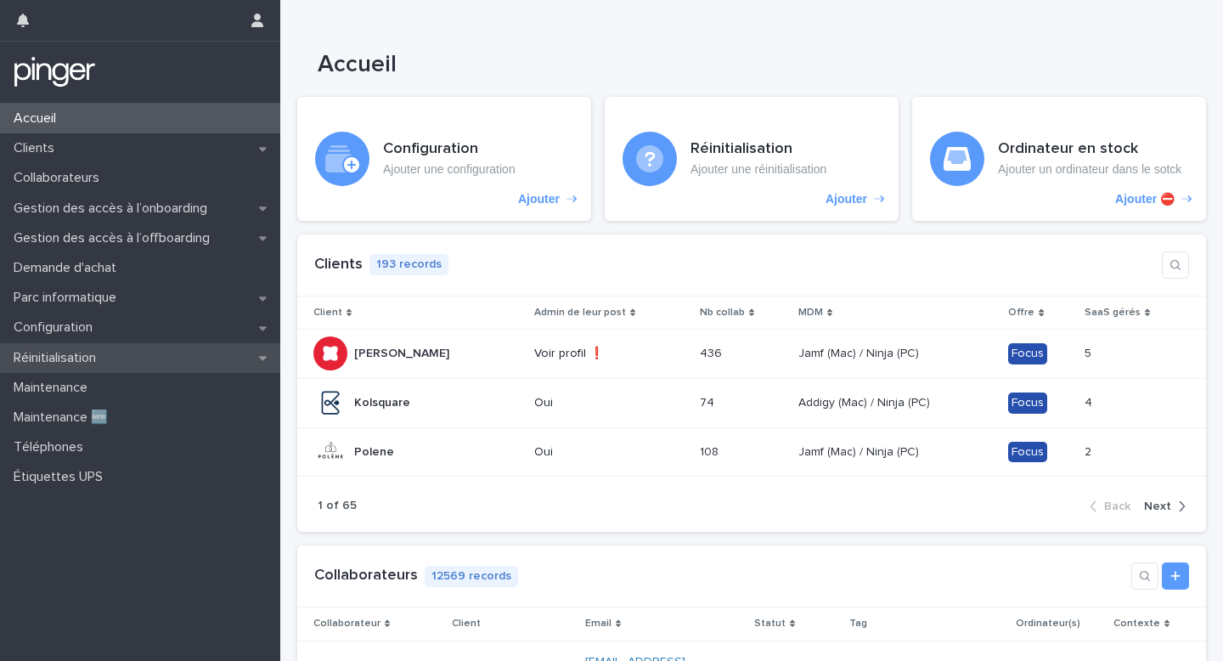
click at [155, 343] on div "Réinitialisation" at bounding box center [140, 358] width 280 height 30
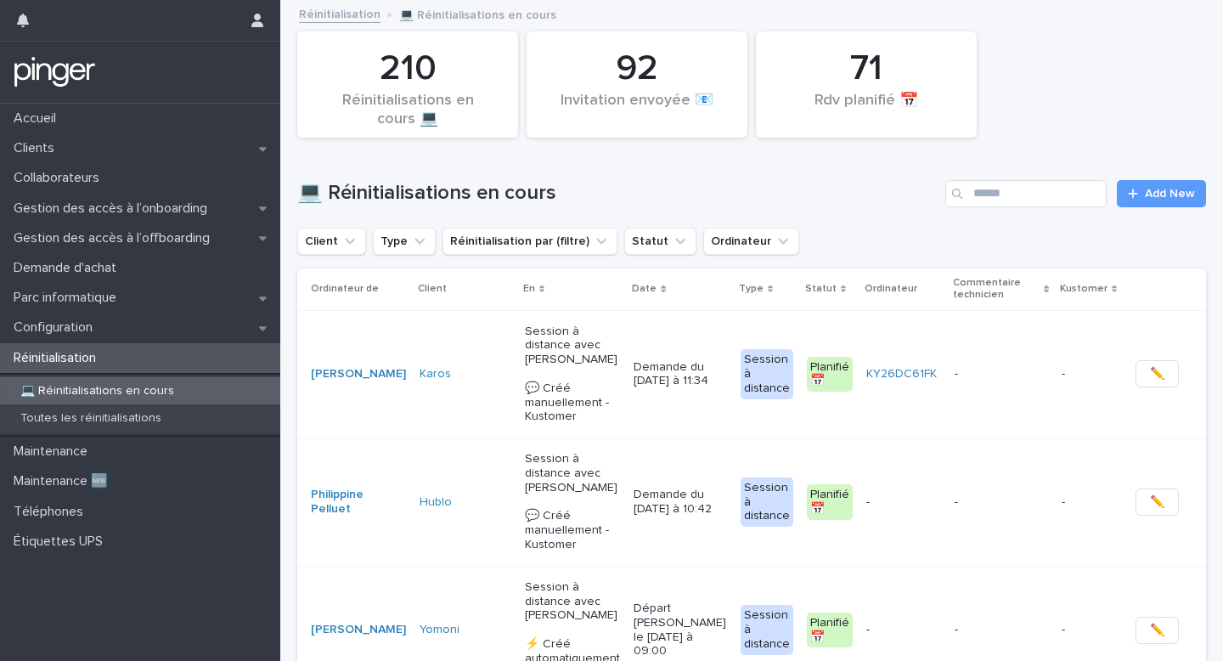
click at [1147, 177] on div "💻 Réinitialisations en cours Add New" at bounding box center [751, 187] width 909 height 82
click at [1146, 184] on link "Add New" at bounding box center [1161, 193] width 89 height 27
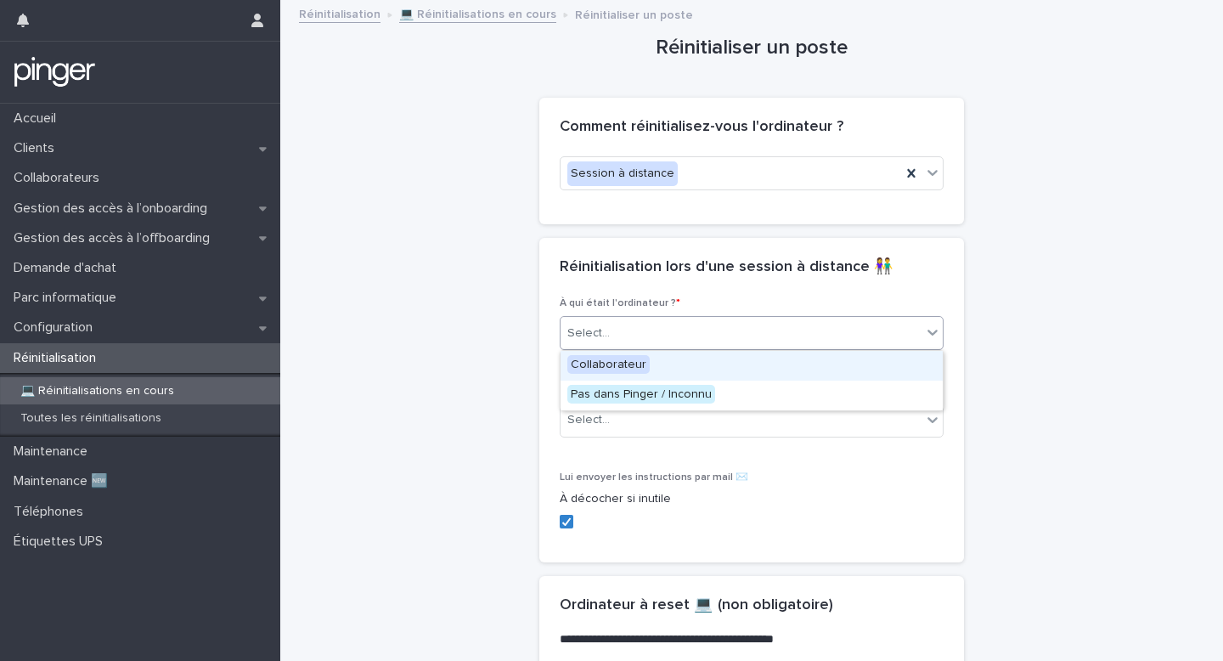
click at [722, 318] on div "Select..." at bounding box center [752, 333] width 384 height 34
click at [698, 364] on div "Collaborateur" at bounding box center [751, 366] width 382 height 30
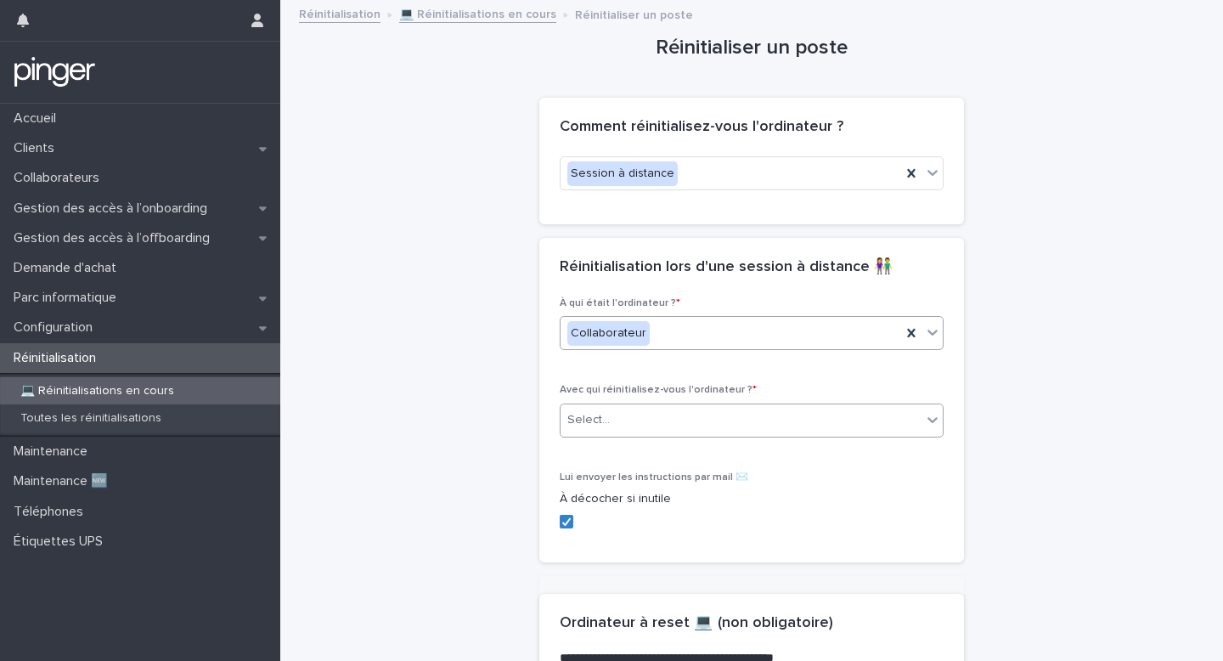
click at [678, 414] on div "Select..." at bounding box center [740, 420] width 361 height 28
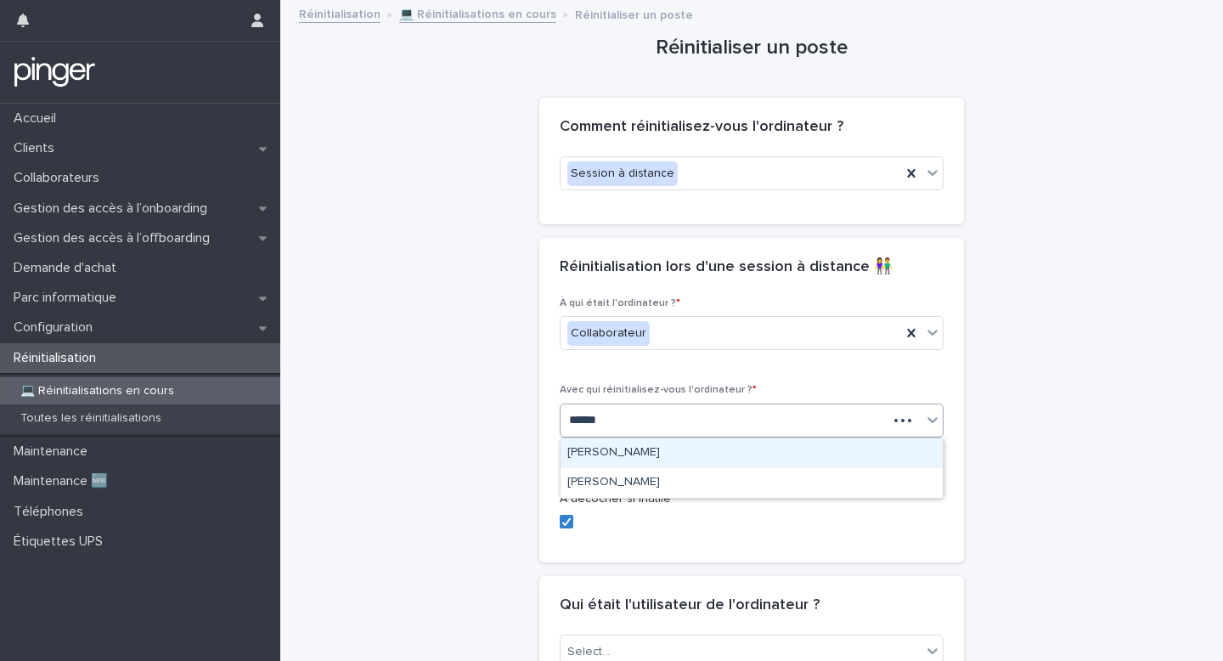
type input "*******"
click at [645, 456] on div "Francesca ALESSI" at bounding box center [751, 453] width 382 height 30
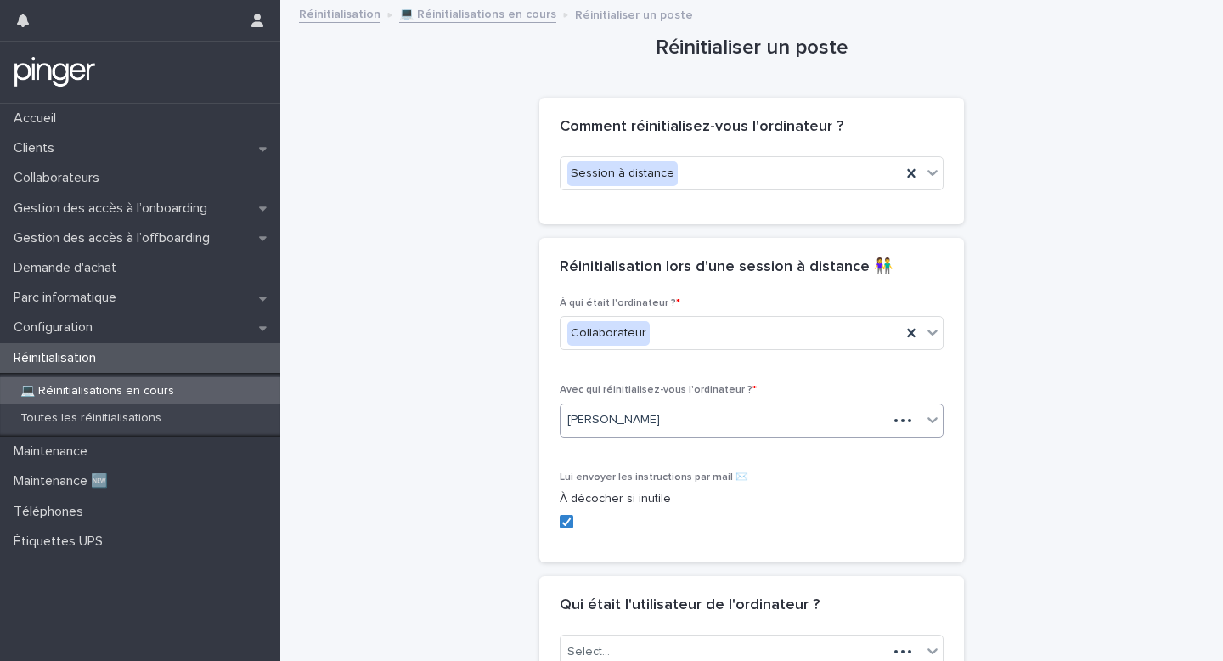
scroll to position [65, 0]
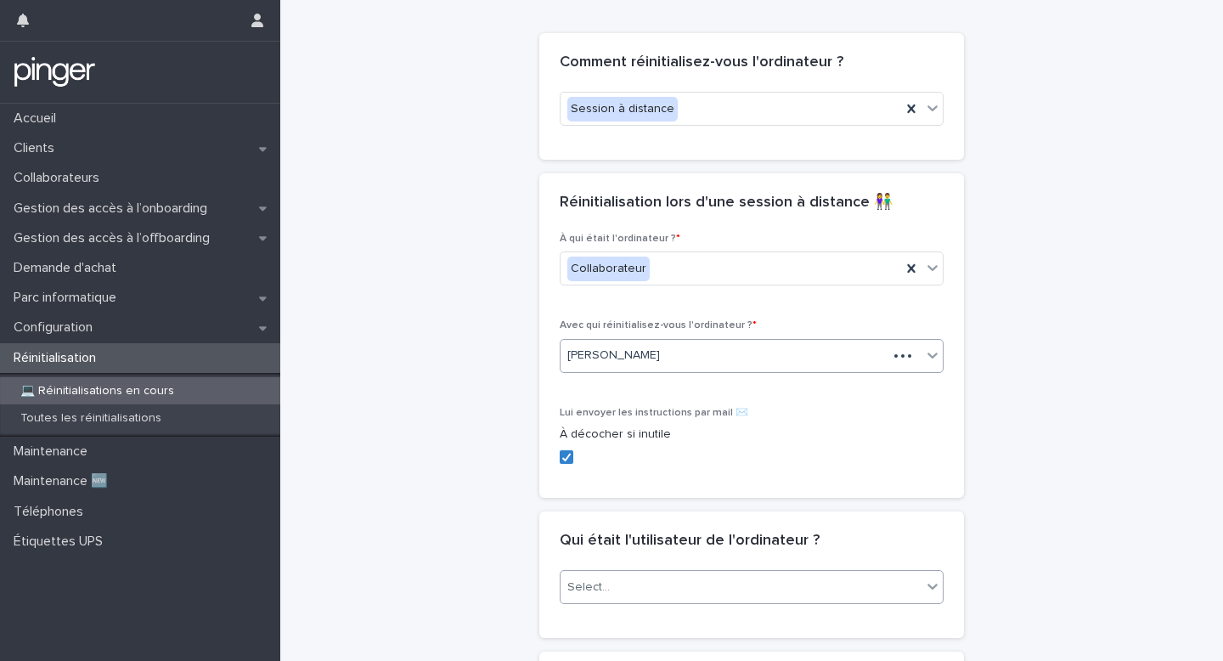
click at [650, 585] on div "Select..." at bounding box center [740, 587] width 361 height 28
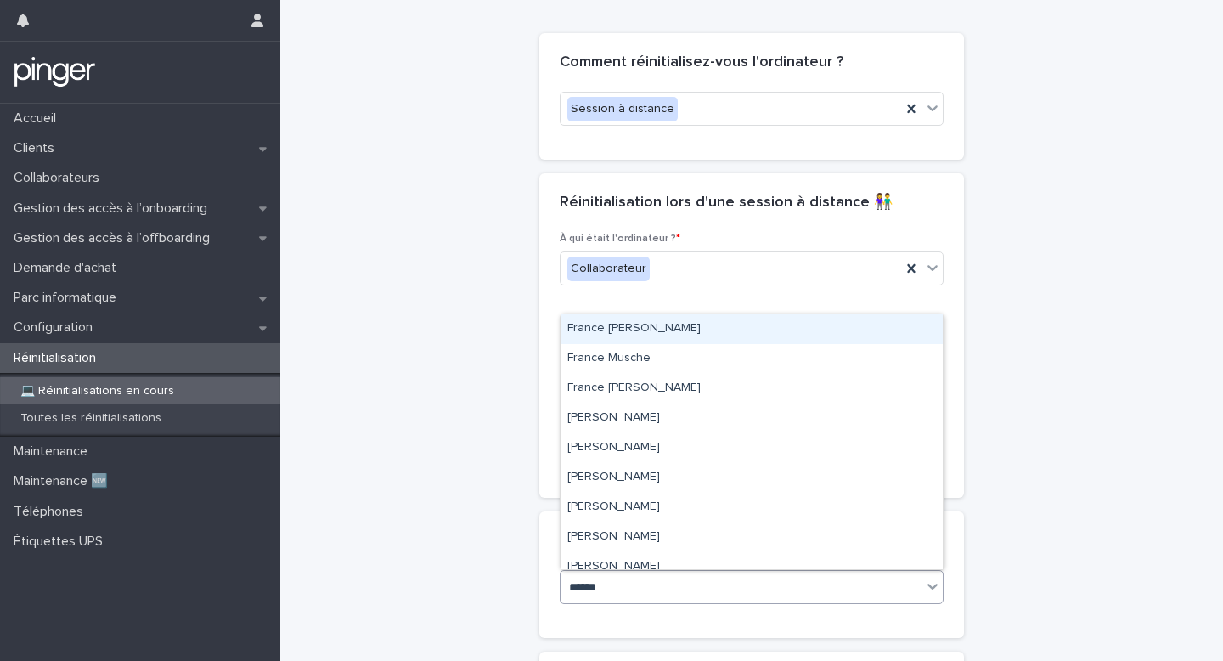
type input "******"
click at [757, 126] on div "Session à distance" at bounding box center [752, 116] width 384 height 48
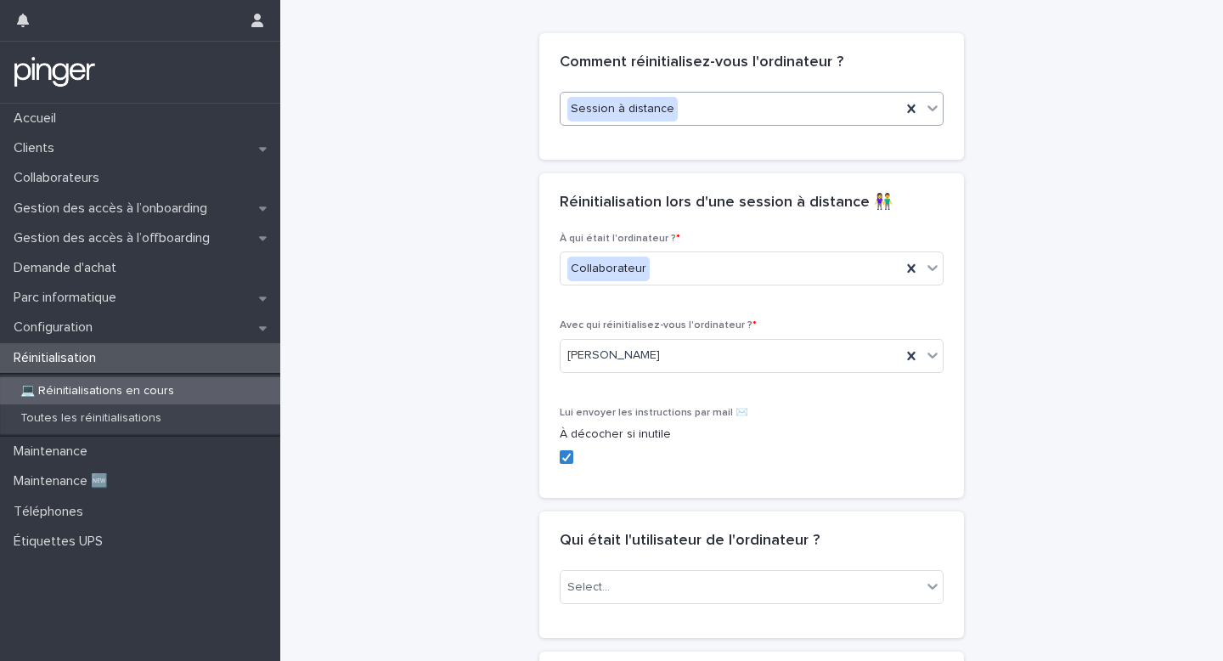
click at [760, 110] on div "Session à distance" at bounding box center [730, 109] width 341 height 28
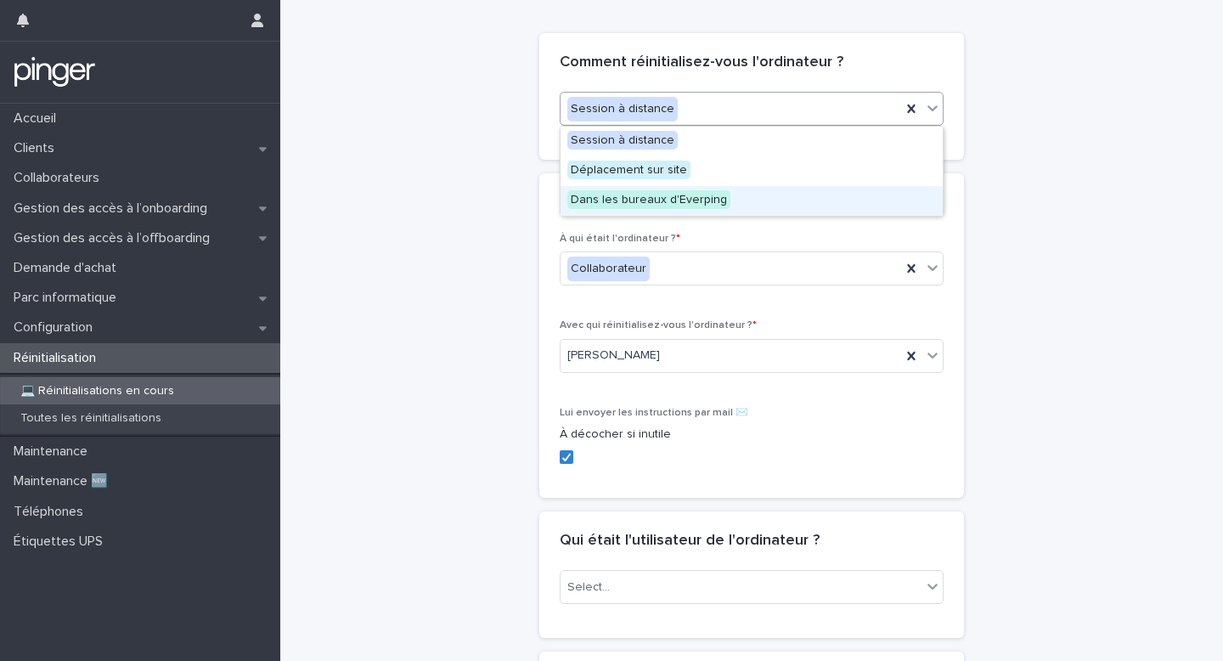
click at [746, 200] on div "Dans les bureaux d'Everping" at bounding box center [751, 201] width 382 height 30
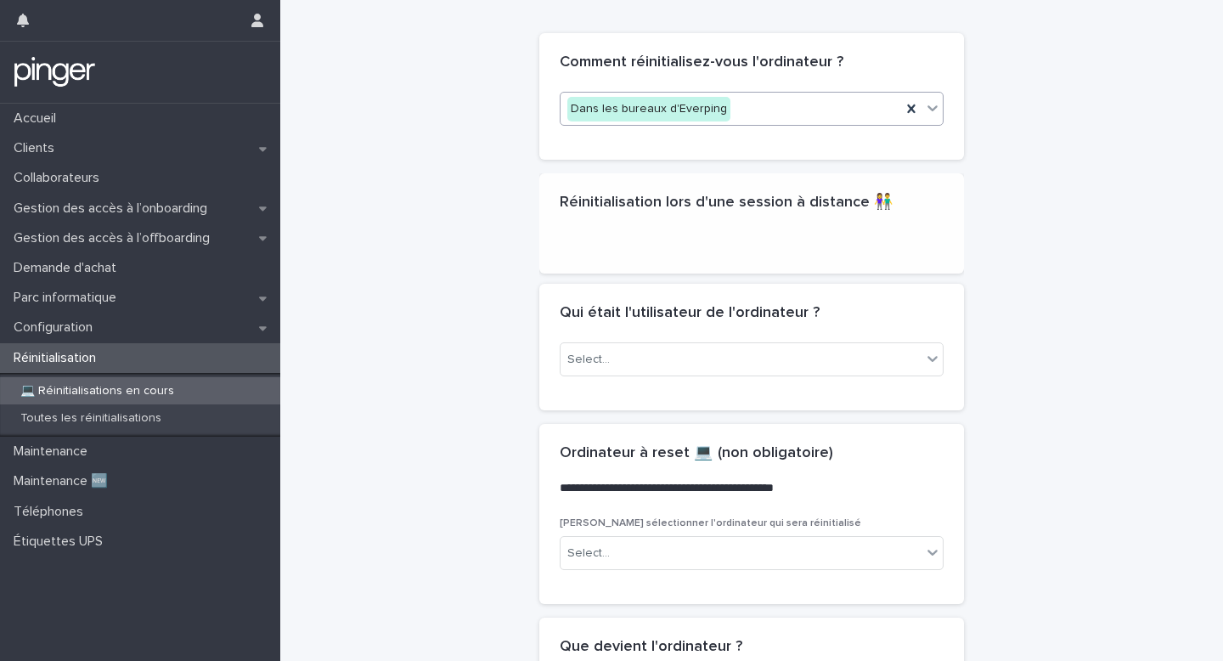
scroll to position [0, 0]
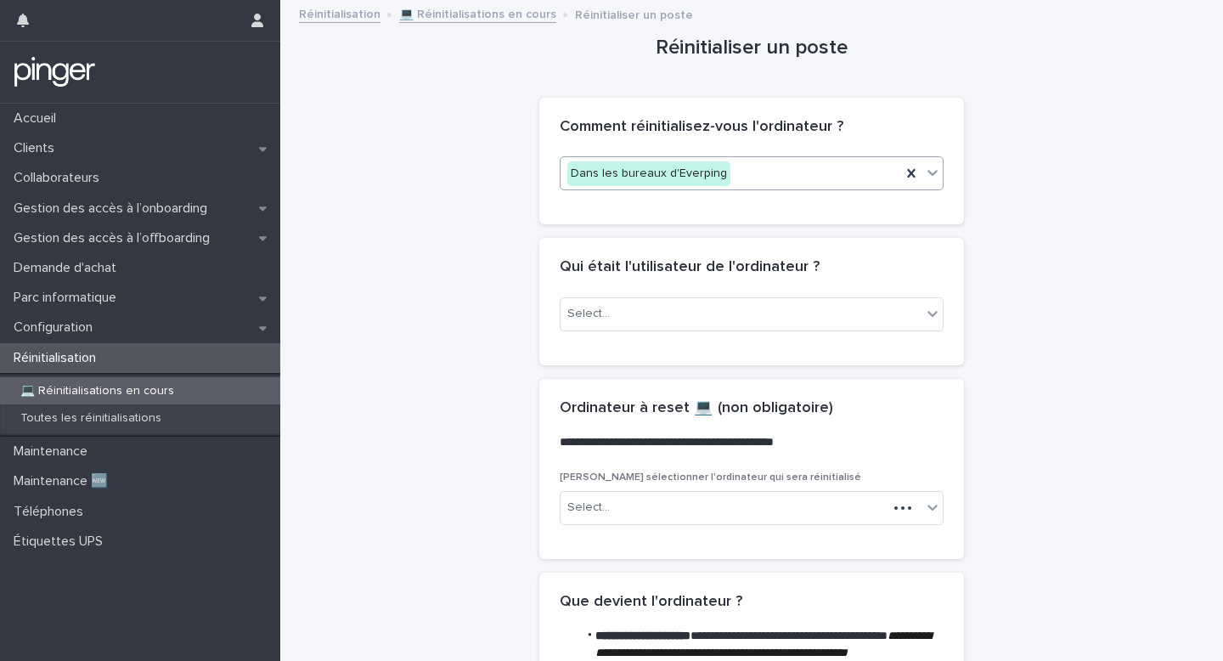
click at [745, 174] on div "Dans les bureaux d'Everping" at bounding box center [730, 174] width 341 height 28
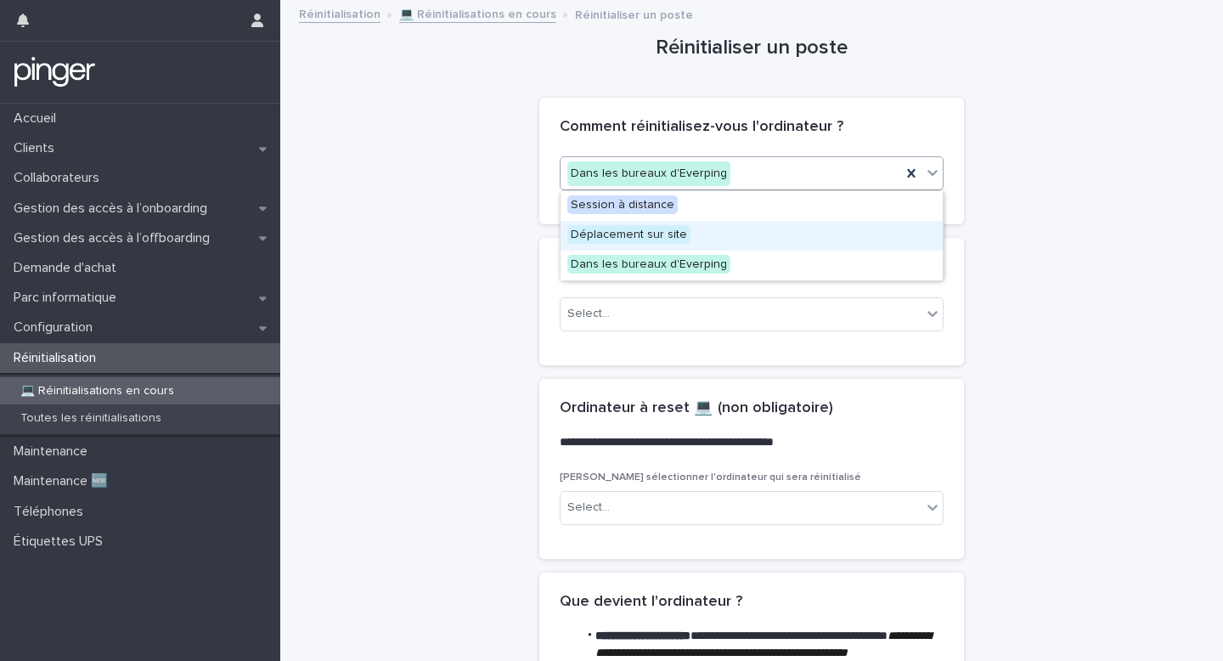
click at [724, 226] on div "Déplacement sur site" at bounding box center [751, 236] width 382 height 30
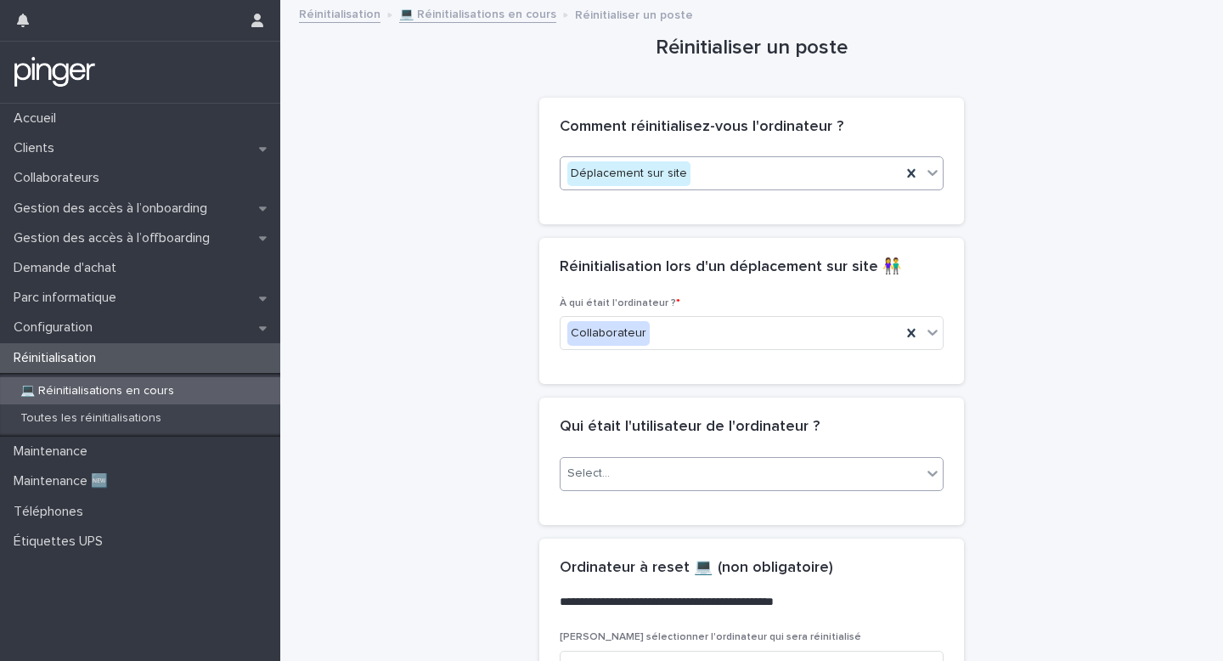
click at [653, 470] on div "Select..." at bounding box center [740, 473] width 361 height 28
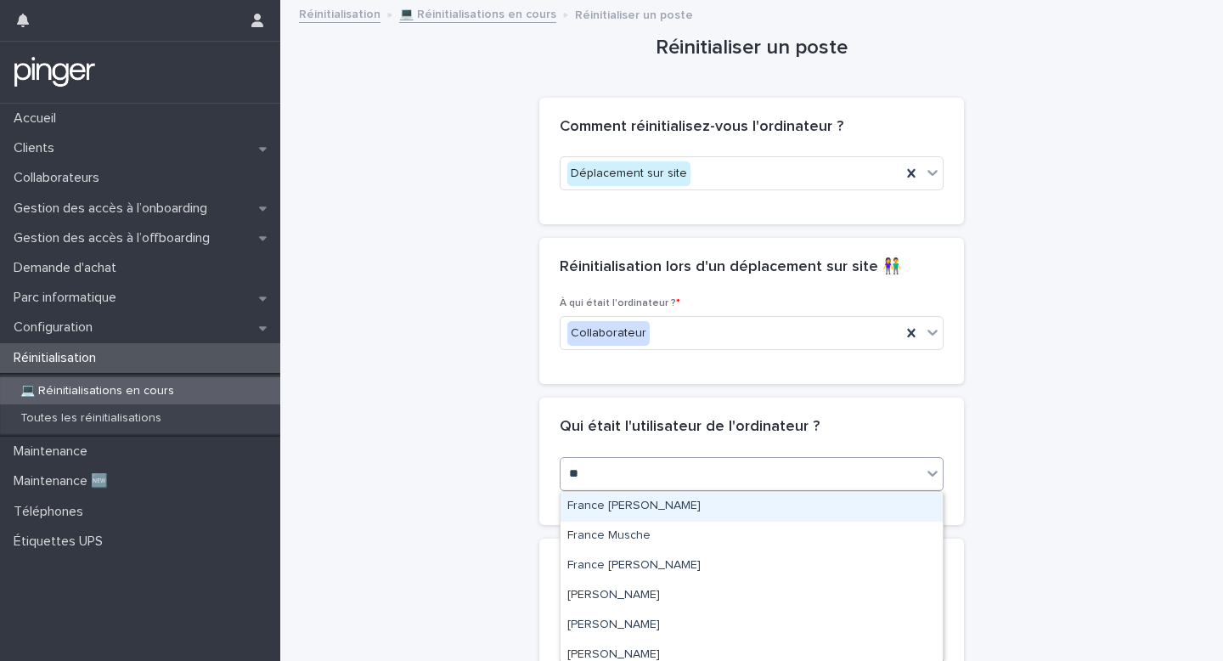
type input "*"
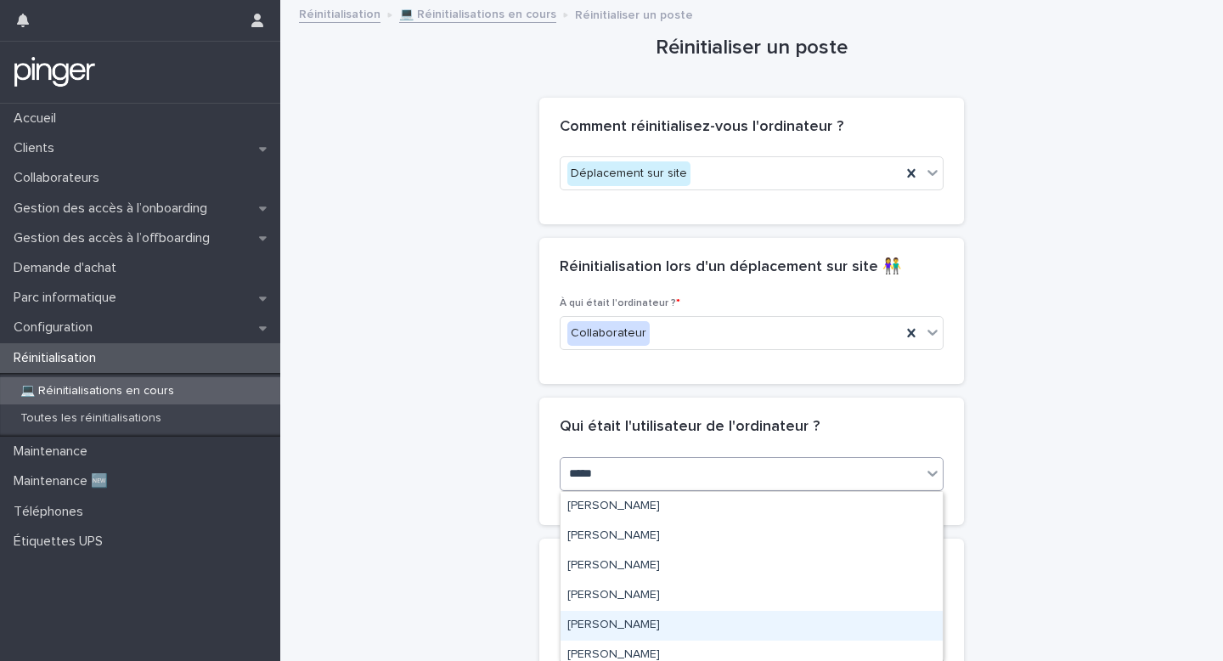
type input "******"
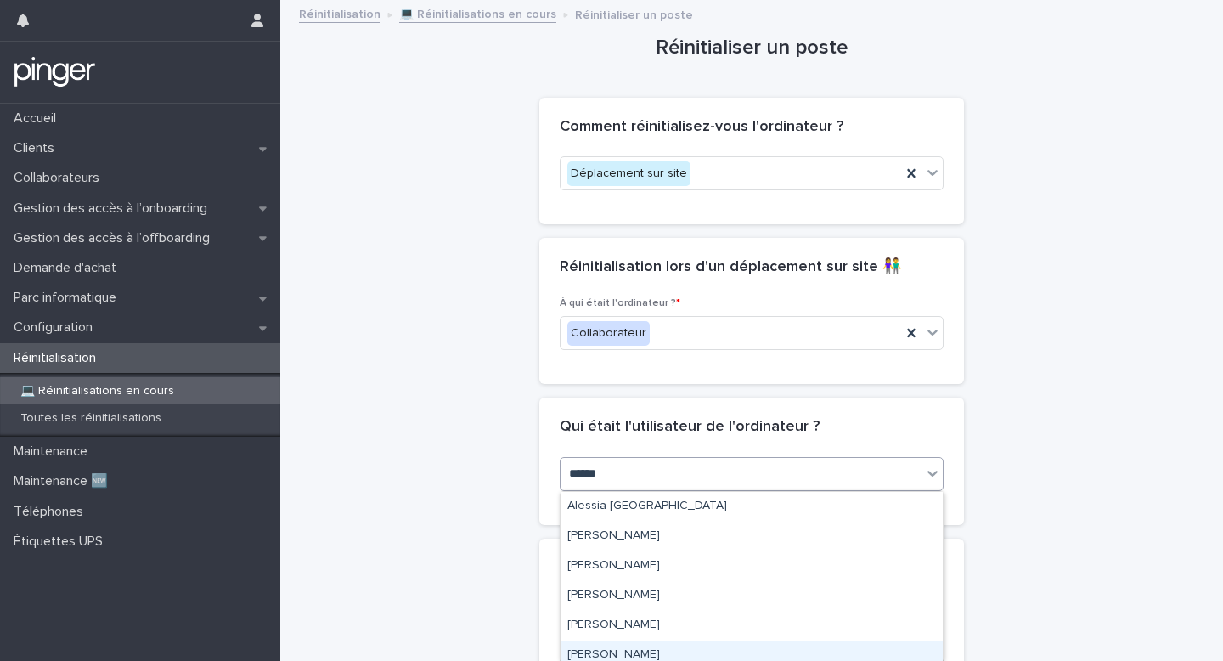
click at [645, 653] on div "Francesca ALESSI" at bounding box center [751, 655] width 382 height 30
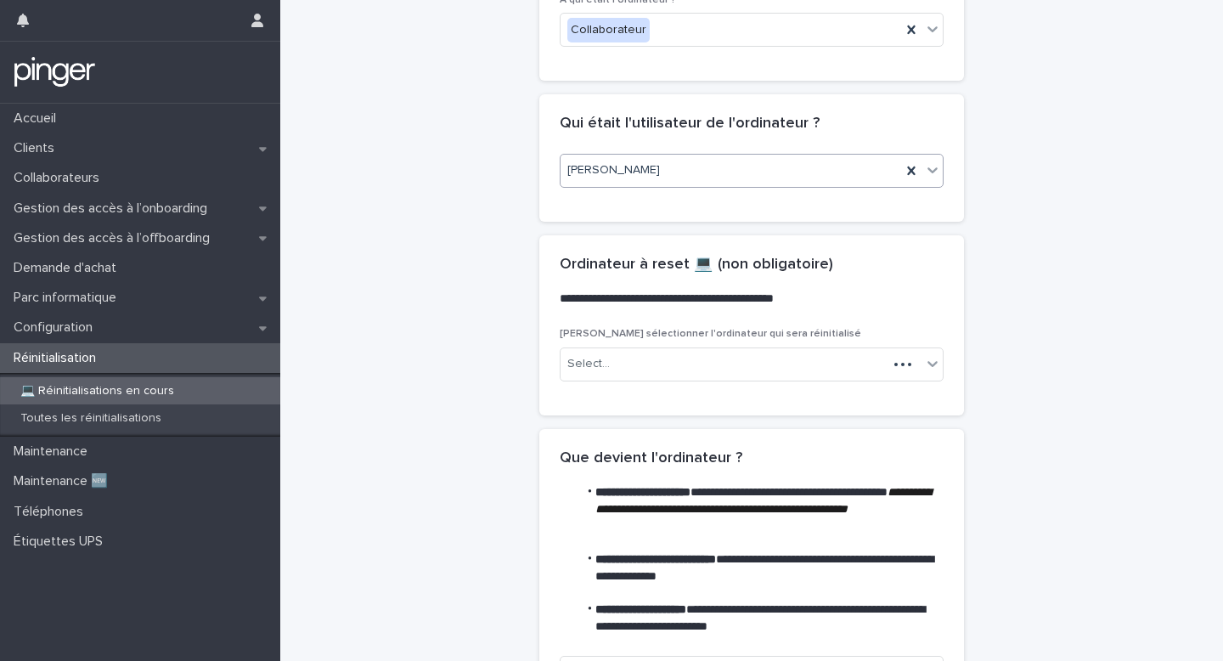
scroll to position [305, 0]
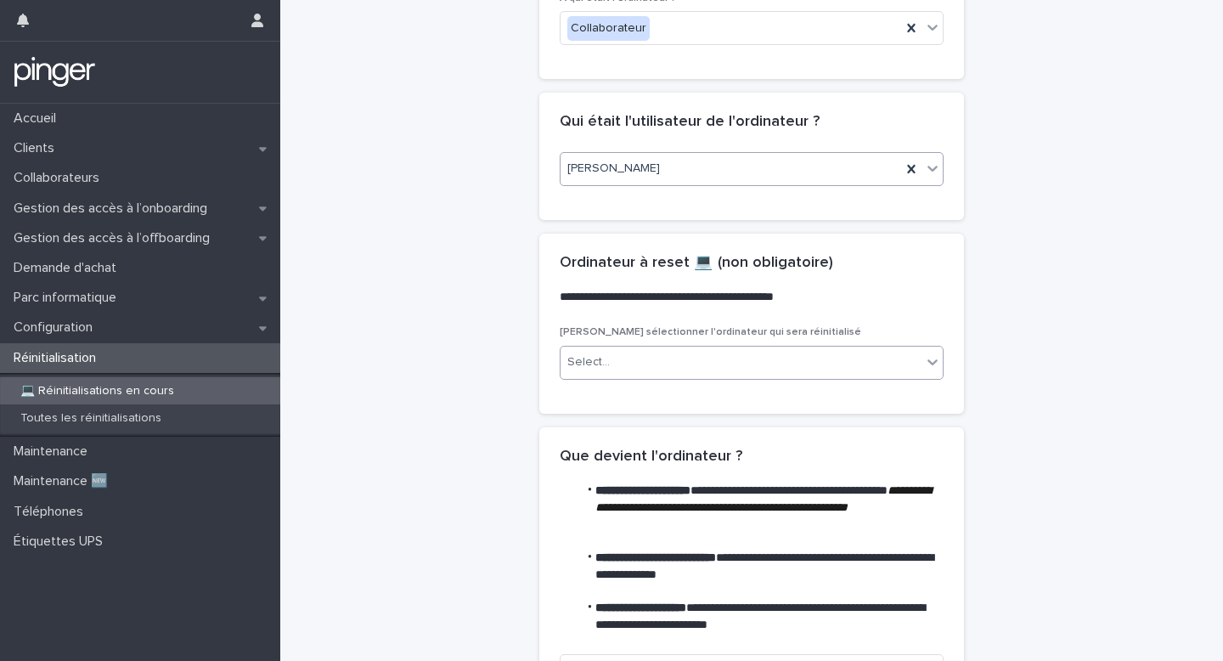
click at [737, 363] on div "Select..." at bounding box center [740, 362] width 361 height 28
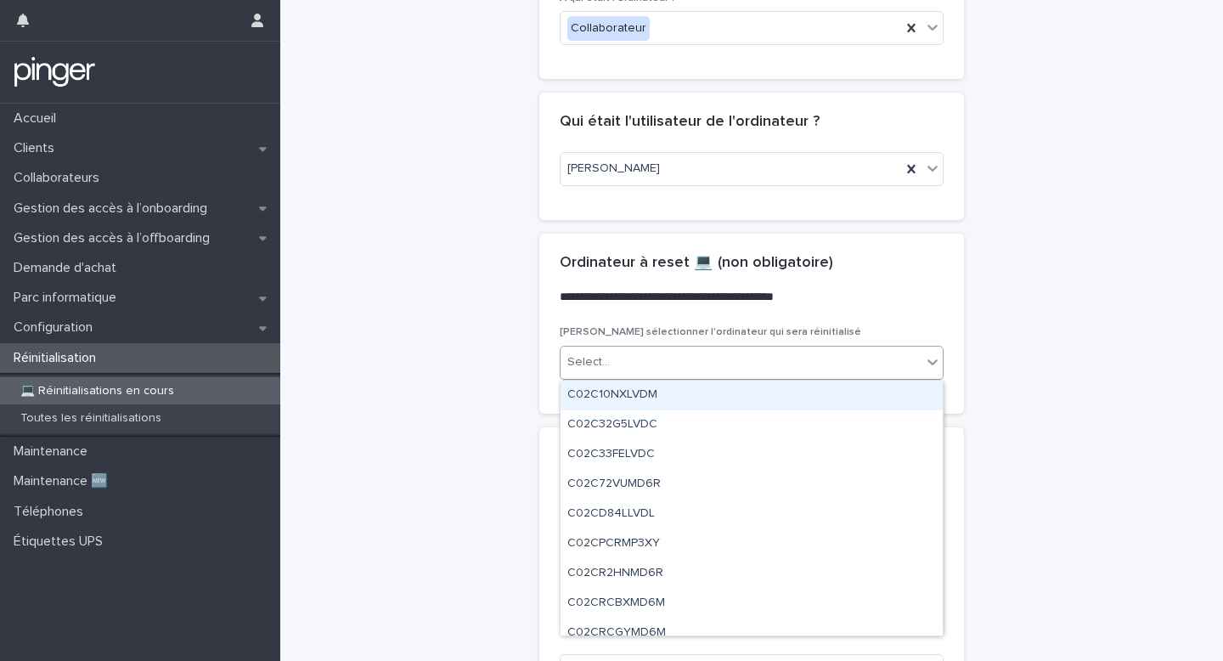
paste input "**********"
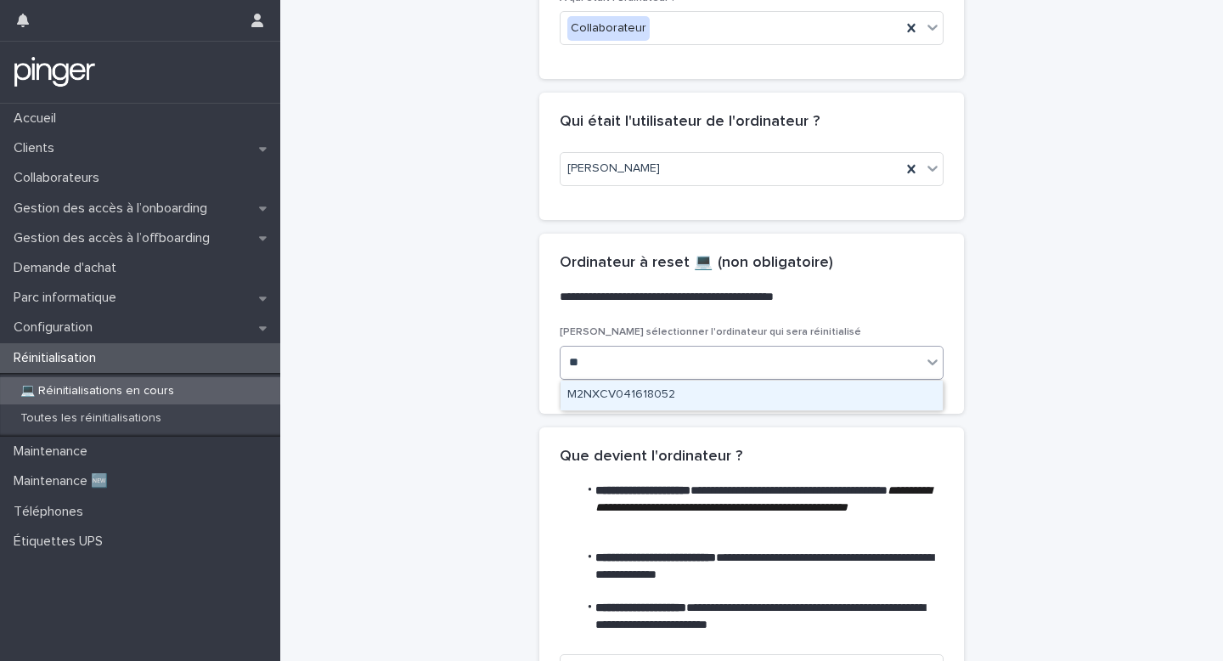
type input "*"
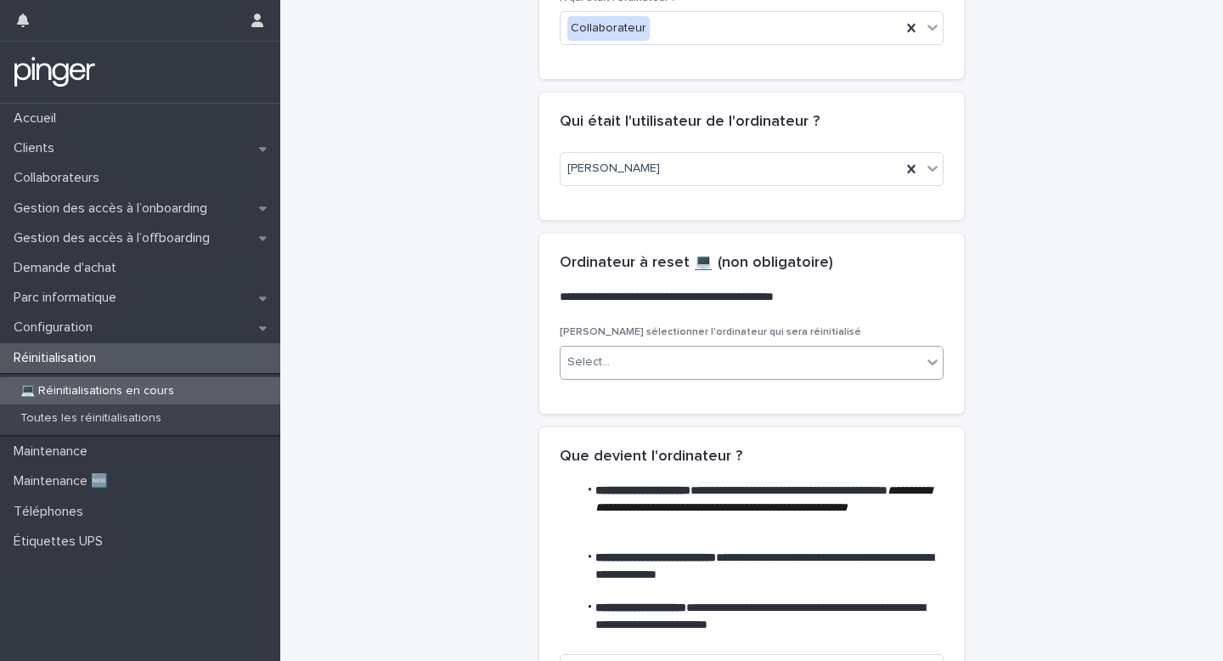
paste input "*******"
type input "*******"
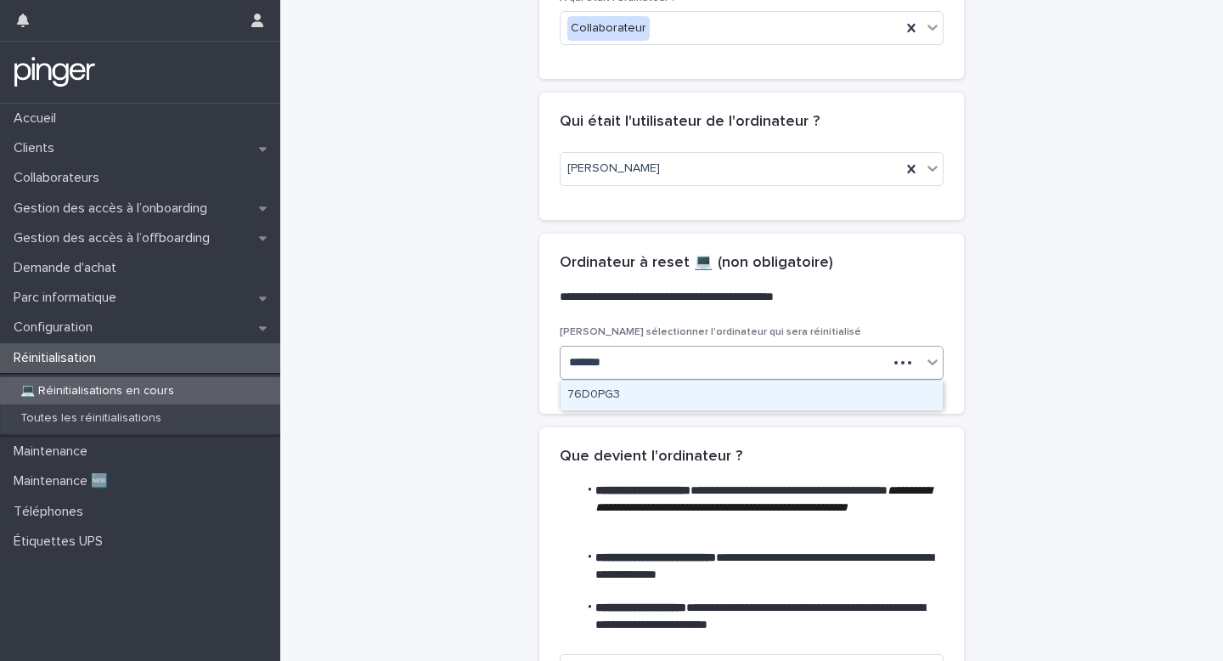
click at [700, 399] on div "76D0PG3" at bounding box center [751, 395] width 382 height 30
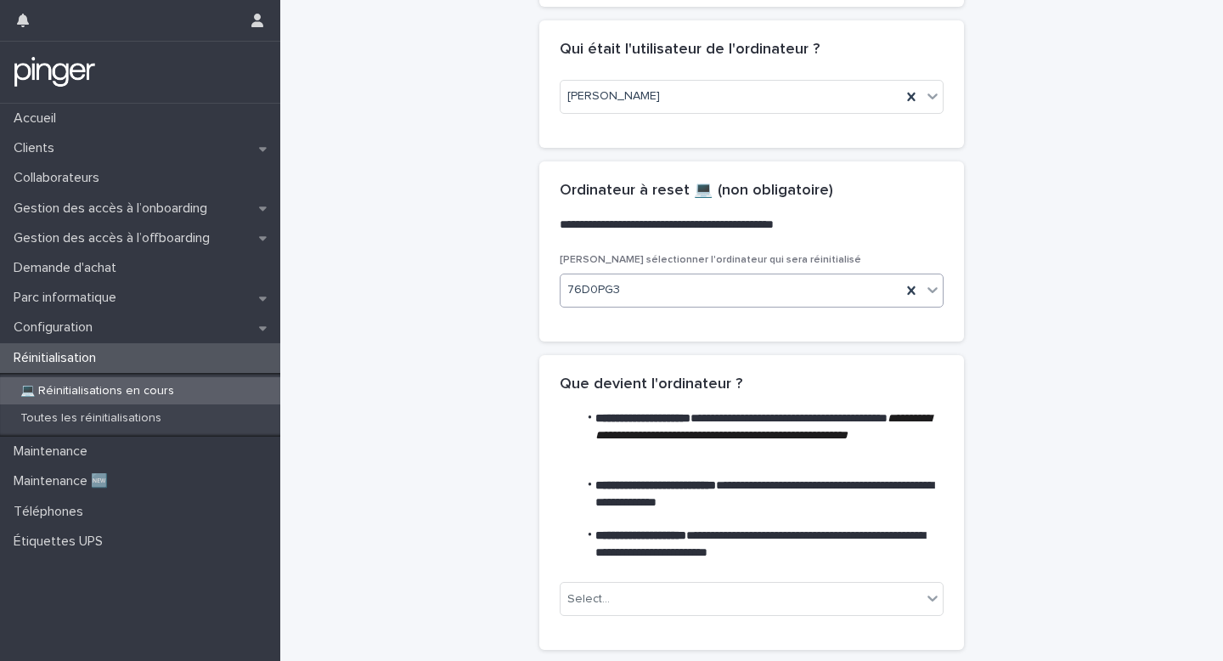
scroll to position [492, 0]
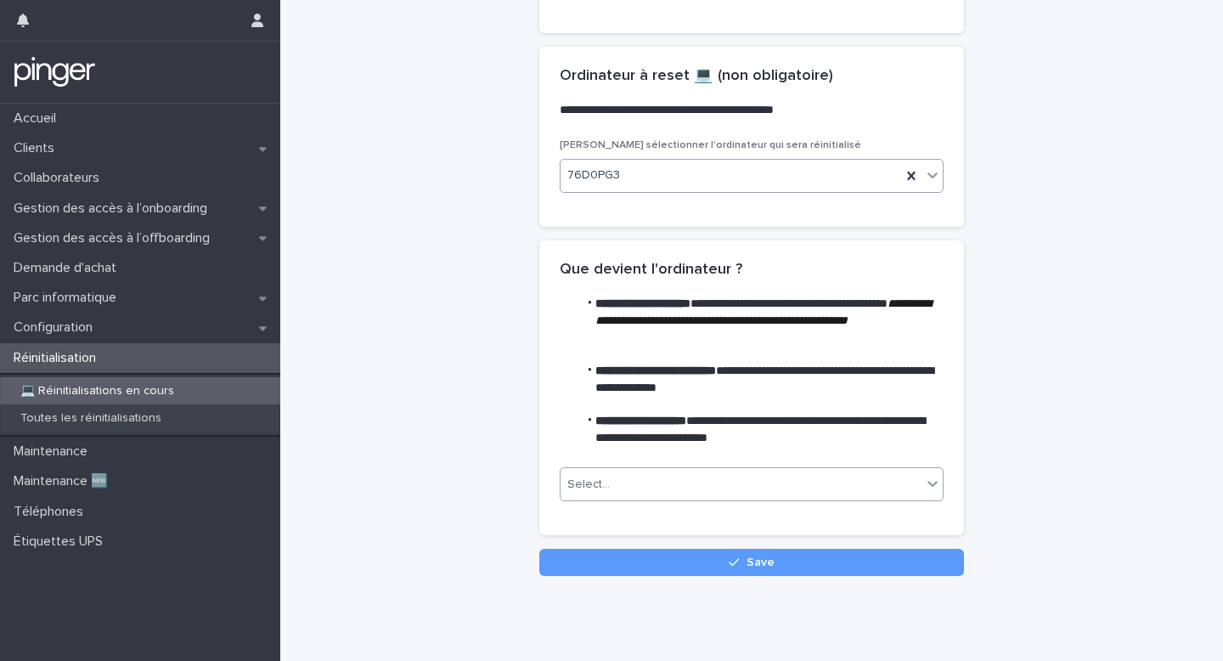
click at [690, 476] on div "Select..." at bounding box center [740, 484] width 361 height 28
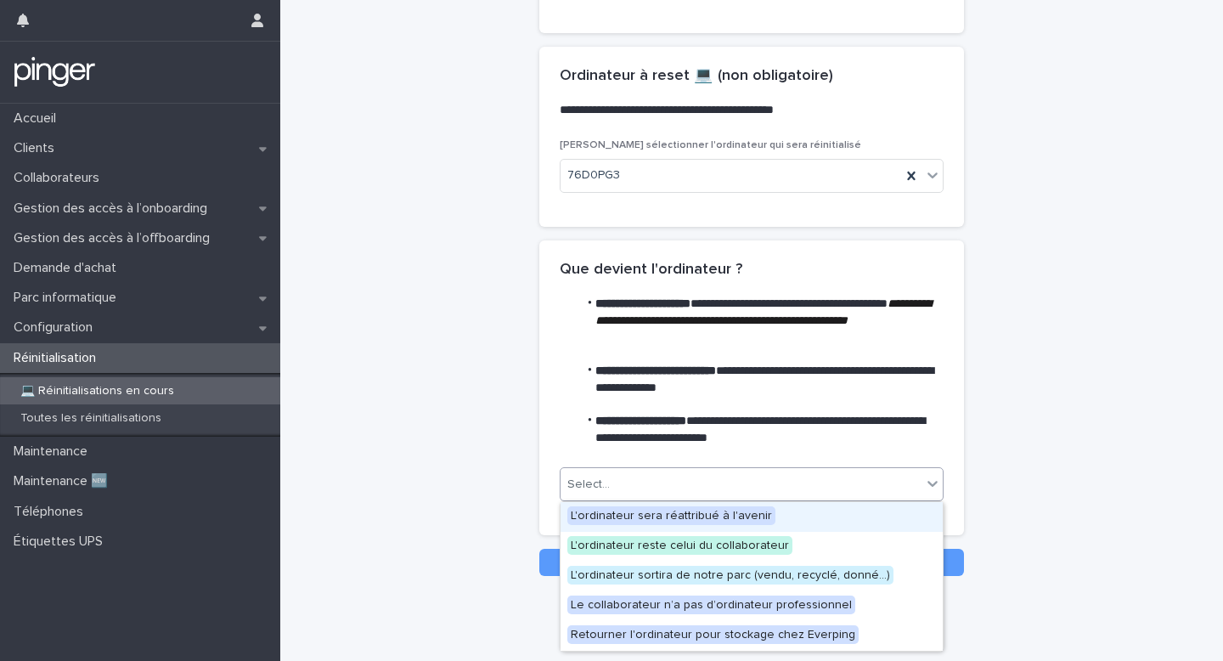
click at [692, 515] on span "L'ordinateur sera réattribué à l'avenir" at bounding box center [671, 515] width 208 height 19
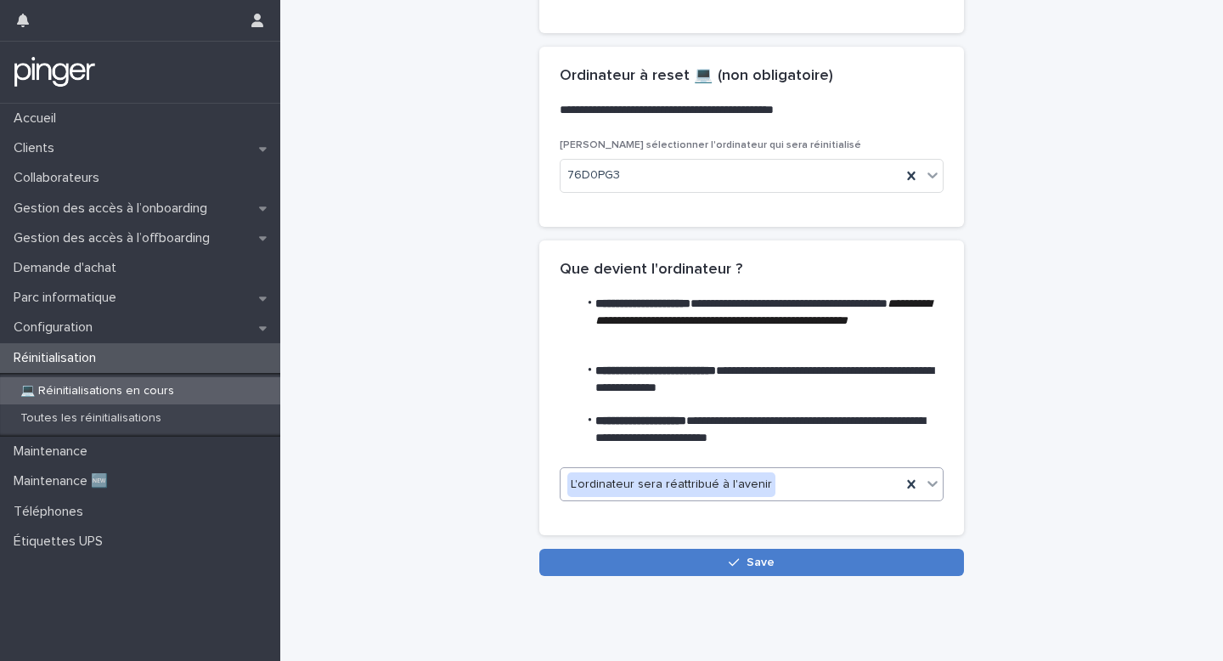
click at [693, 550] on button "Save" at bounding box center [751, 562] width 425 height 27
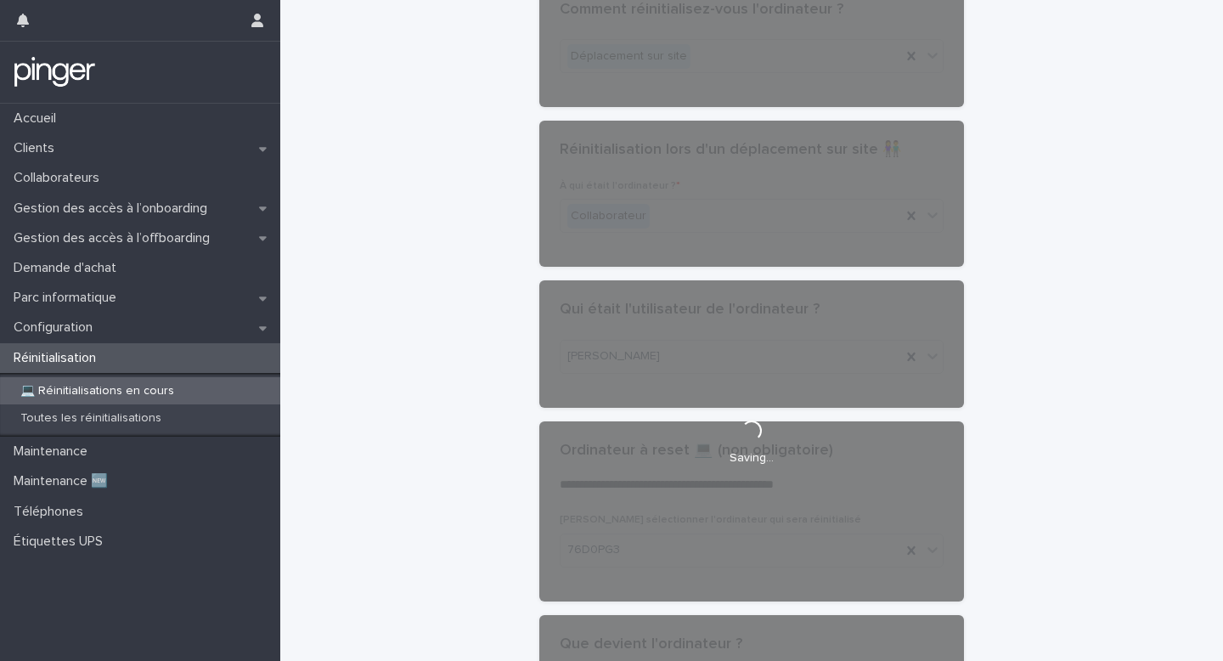
scroll to position [0, 0]
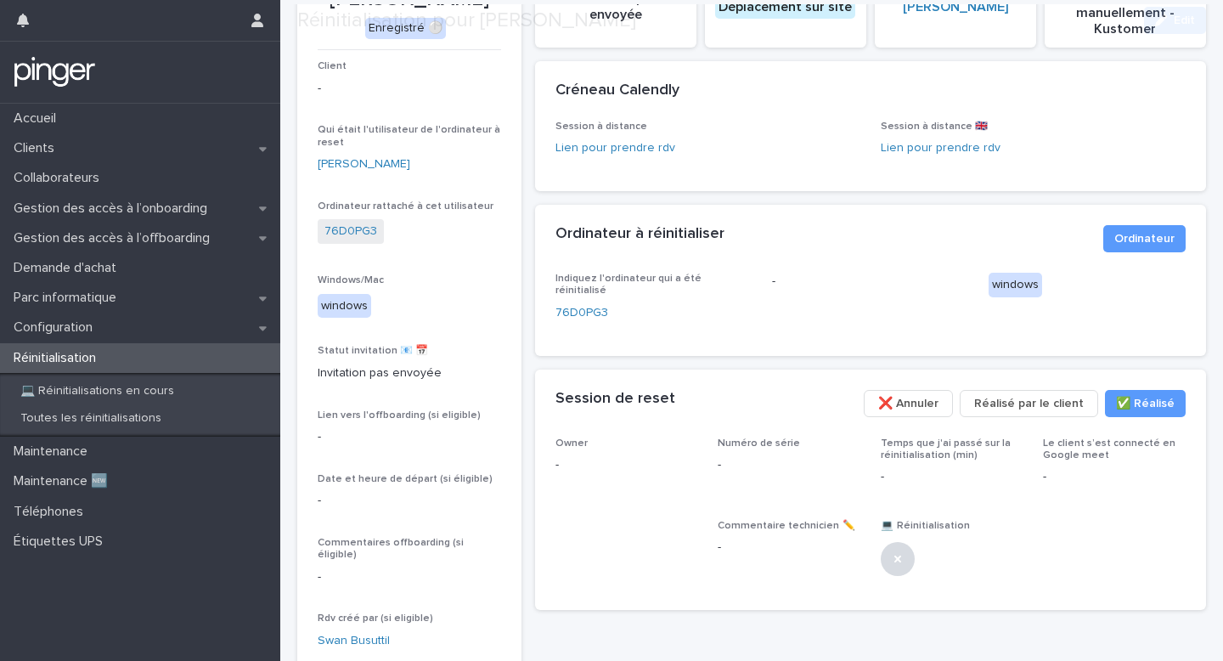
scroll to position [155, 0]
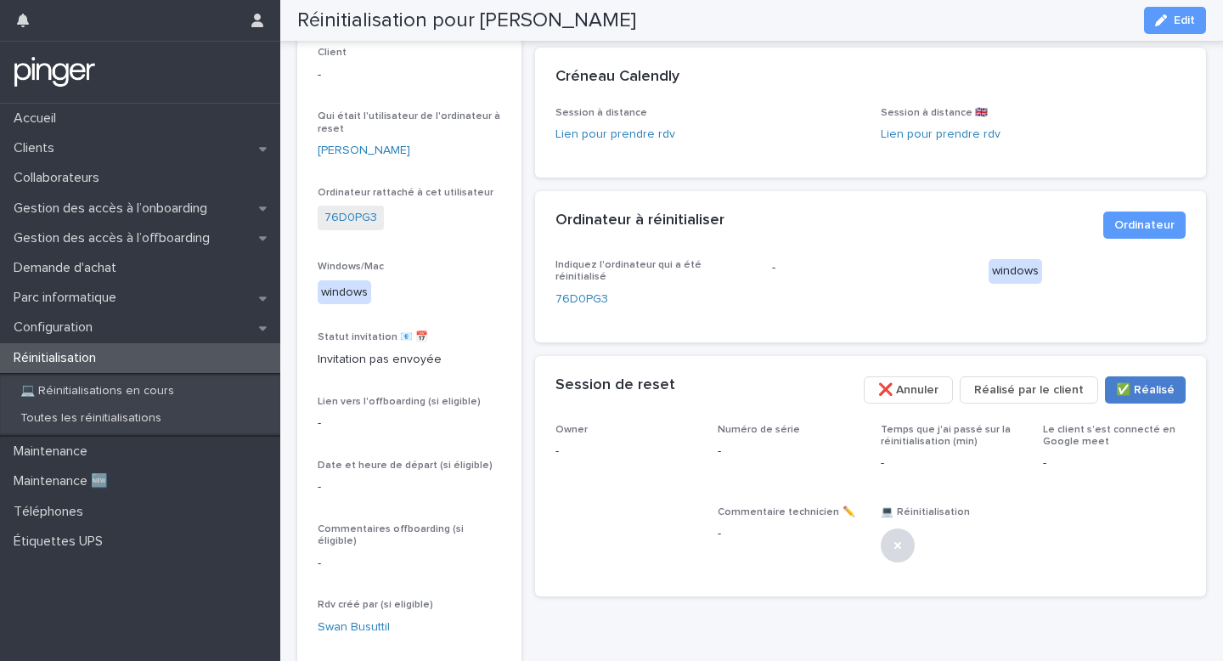
click at [1162, 381] on span "✅​ Réalisé" at bounding box center [1145, 389] width 59 height 17
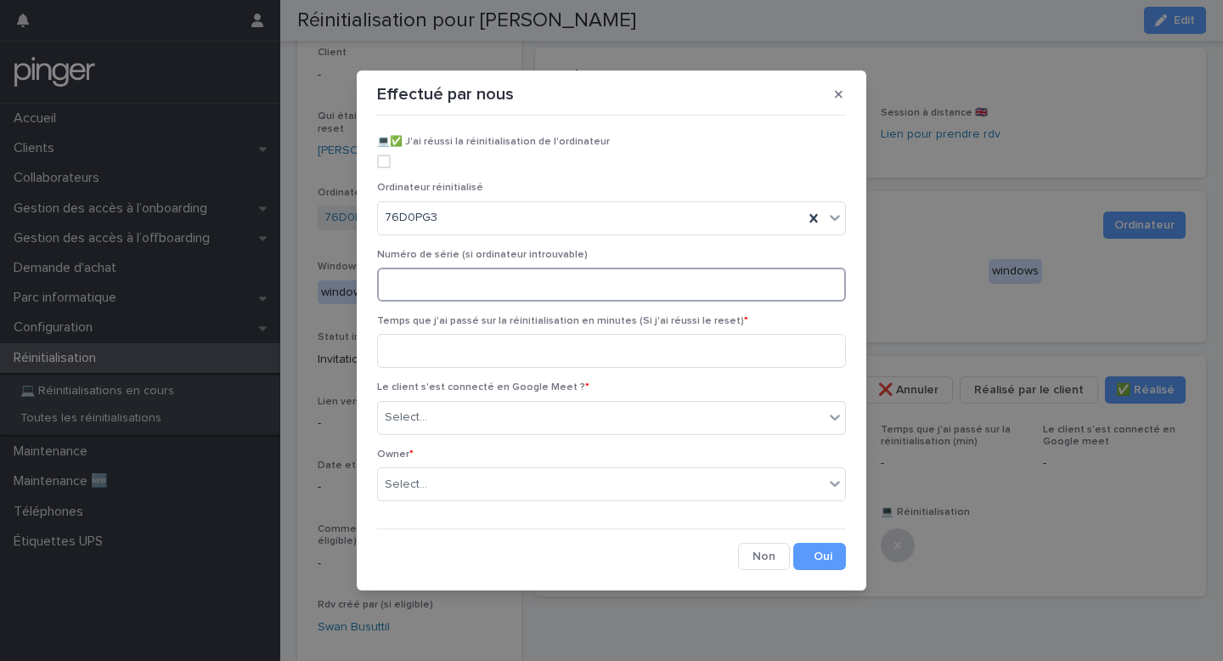
click at [684, 289] on input at bounding box center [611, 285] width 469 height 34
click at [386, 164] on span at bounding box center [384, 162] width 14 height 14
click at [453, 278] on input at bounding box center [611, 285] width 469 height 34
paste input "*******"
type input "*******"
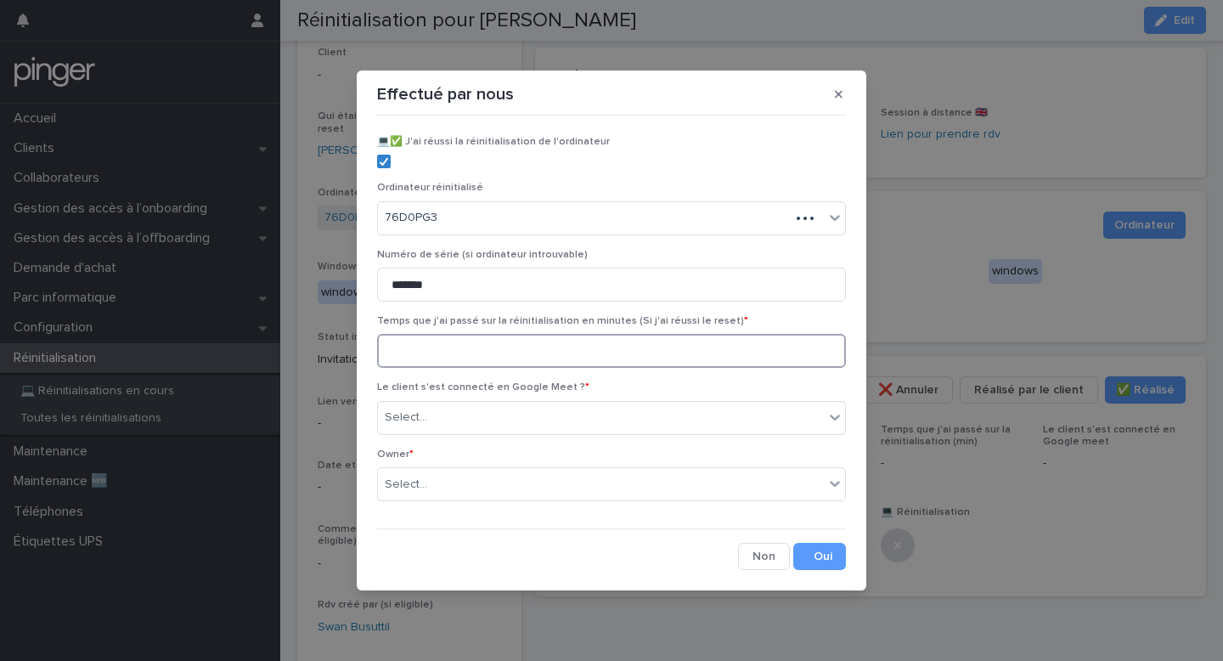
click at [443, 349] on input at bounding box center [611, 351] width 469 height 34
type input "**"
click at [472, 412] on div "Select..." at bounding box center [601, 417] width 446 height 28
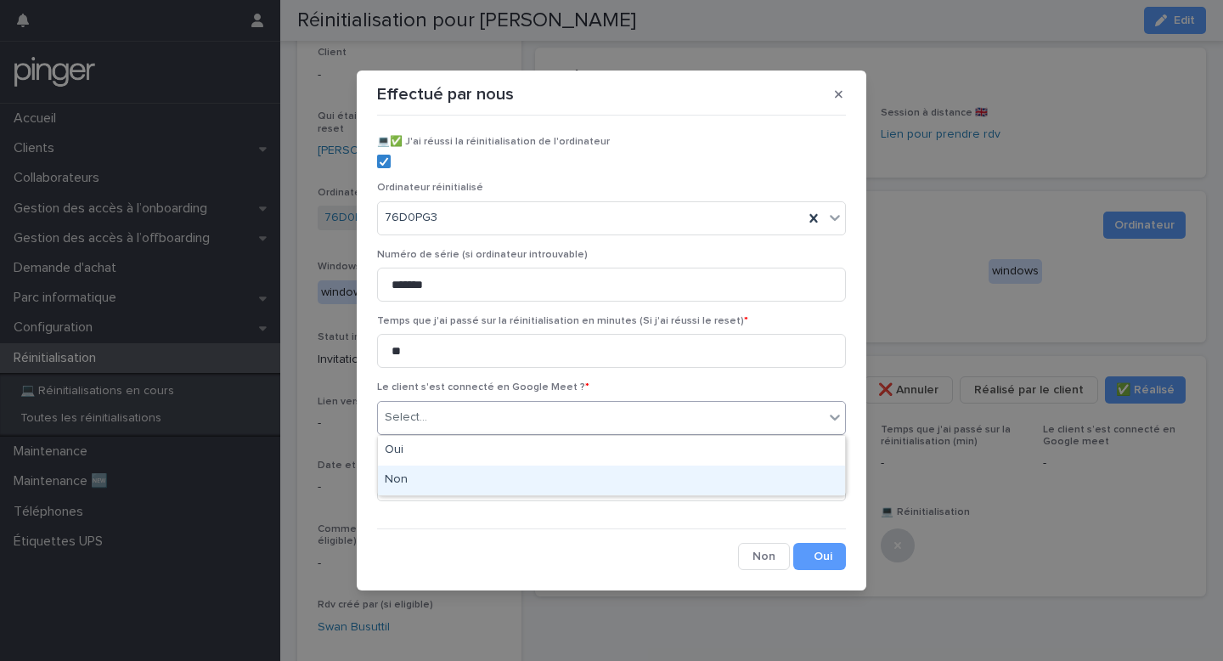
click at [462, 476] on div "Non" at bounding box center [611, 480] width 467 height 30
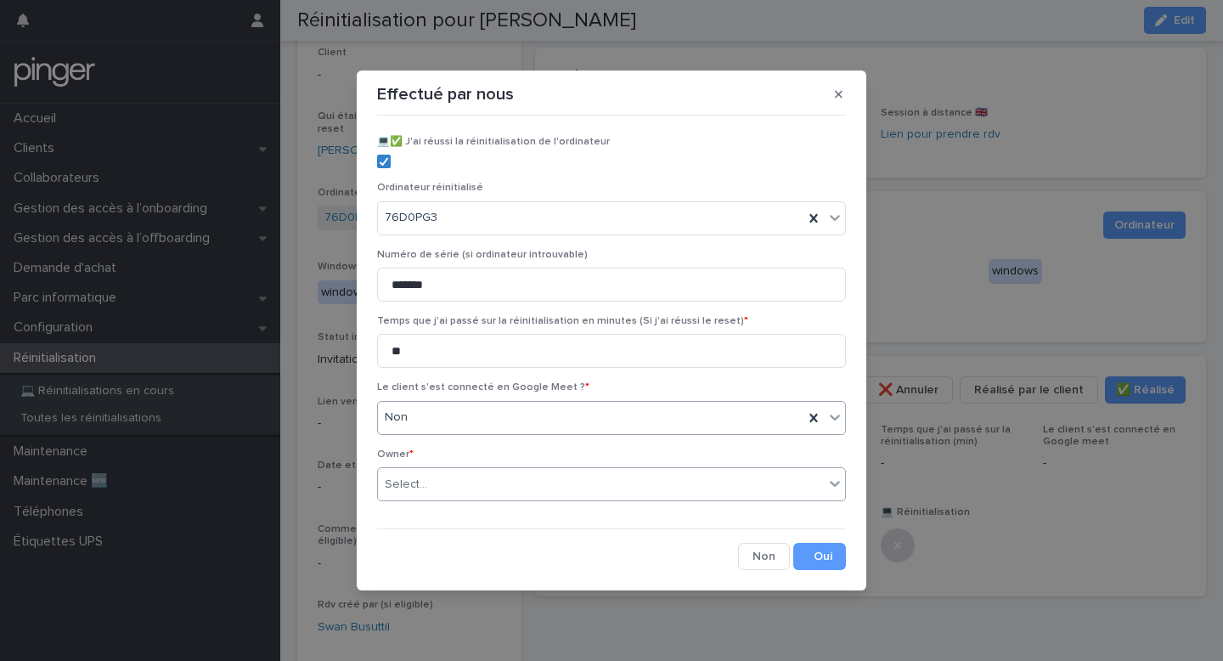
click at [519, 478] on div "Select..." at bounding box center [601, 484] width 446 height 28
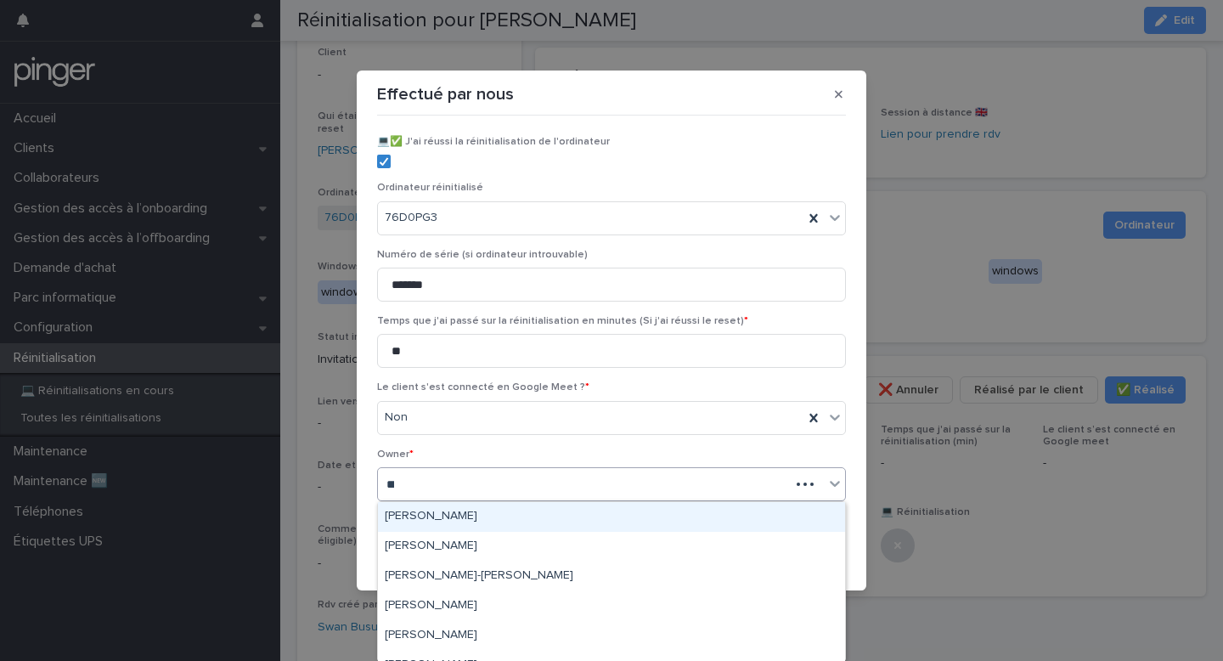
type input "****"
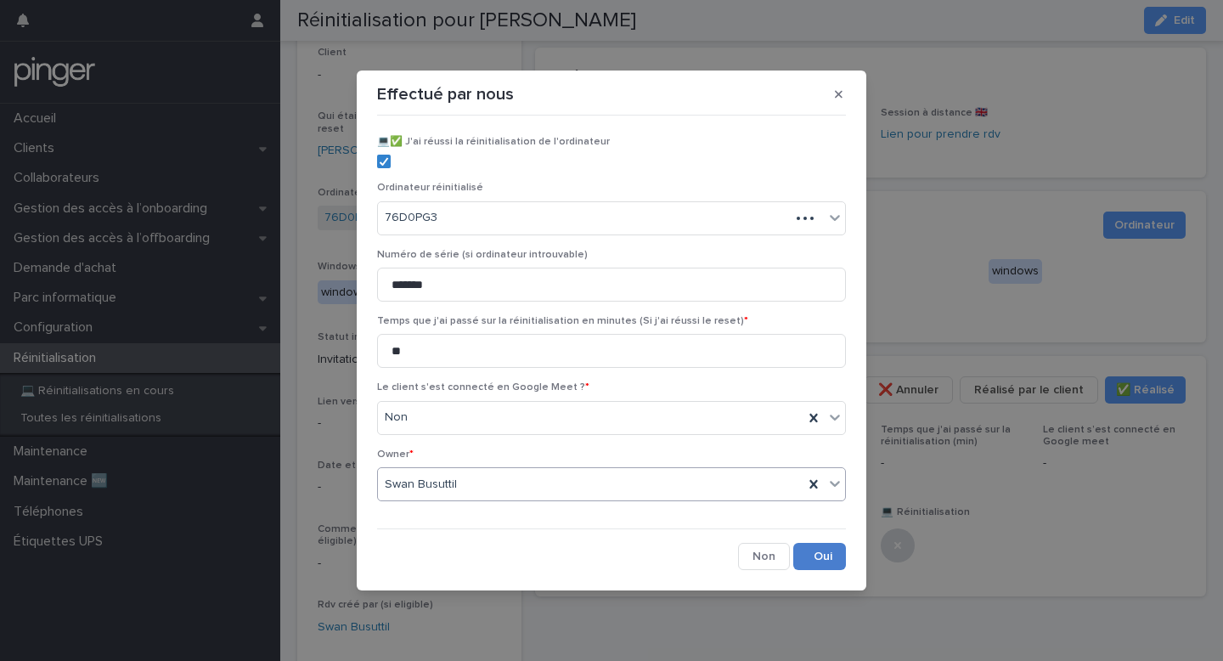
click at [803, 555] on button "Save" at bounding box center [819, 556] width 53 height 27
